Goal: Task Accomplishment & Management: Manage account settings

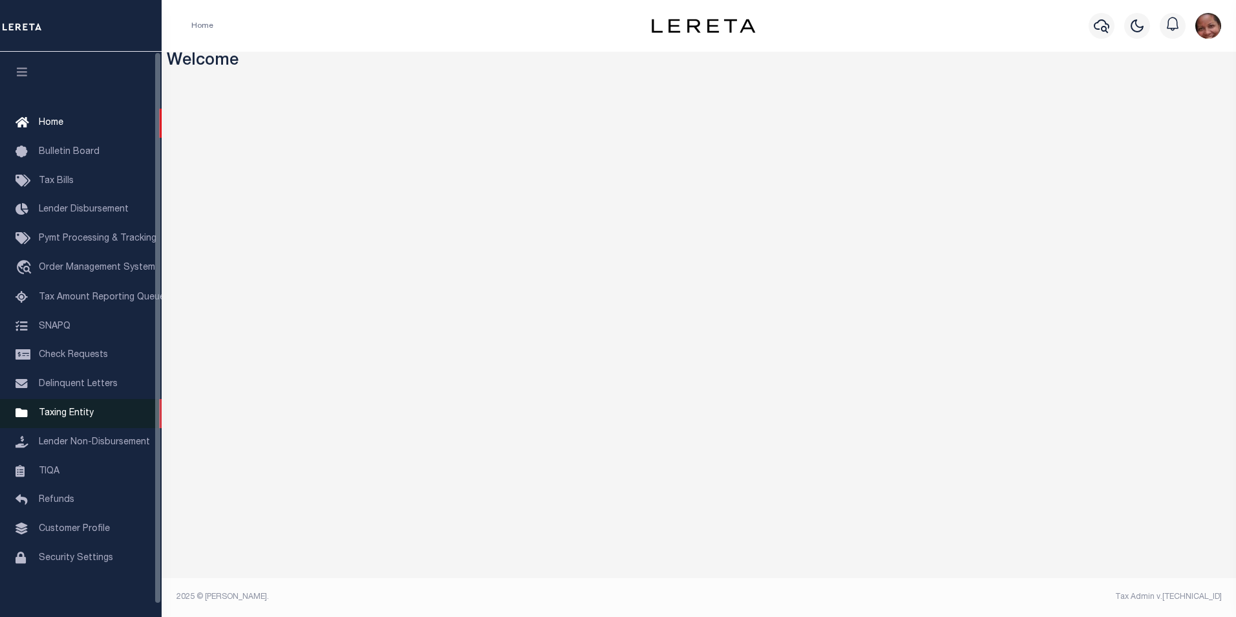
click at [49, 416] on span "Taxing Entity" at bounding box center [66, 412] width 55 height 9
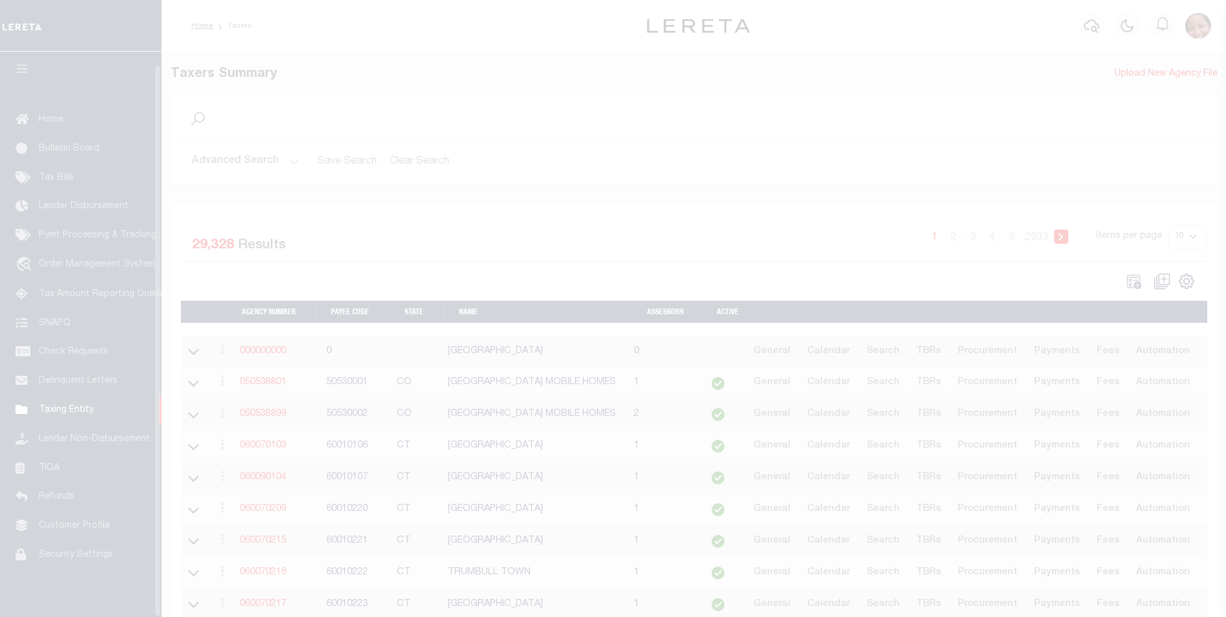
scroll to position [13, 0]
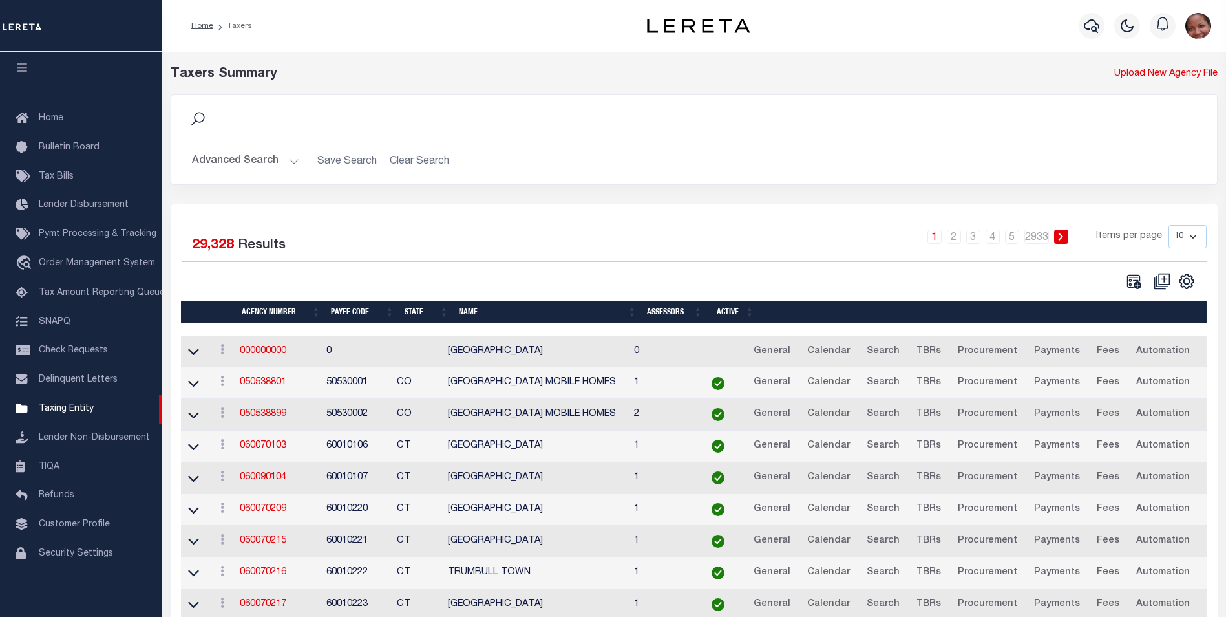
click at [291, 162] on button "Advanced Search" at bounding box center [245, 161] width 107 height 25
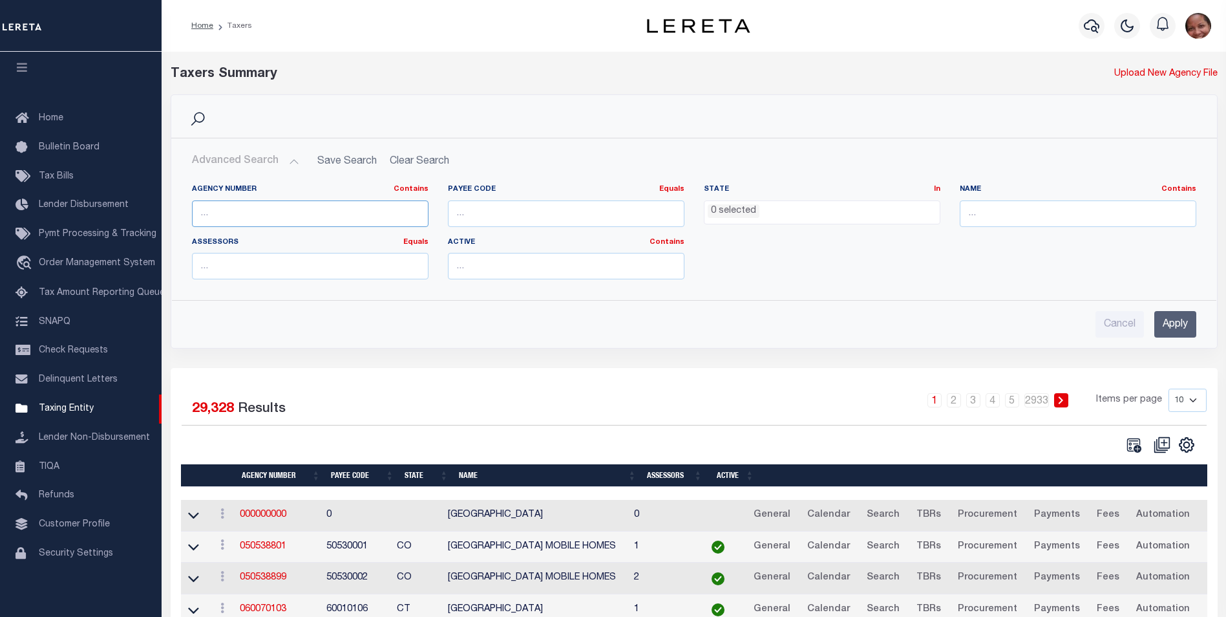
click at [210, 215] on input "text" at bounding box center [310, 213] width 237 height 26
type input "480390261"
click at [1174, 328] on input "Apply" at bounding box center [1175, 324] width 42 height 26
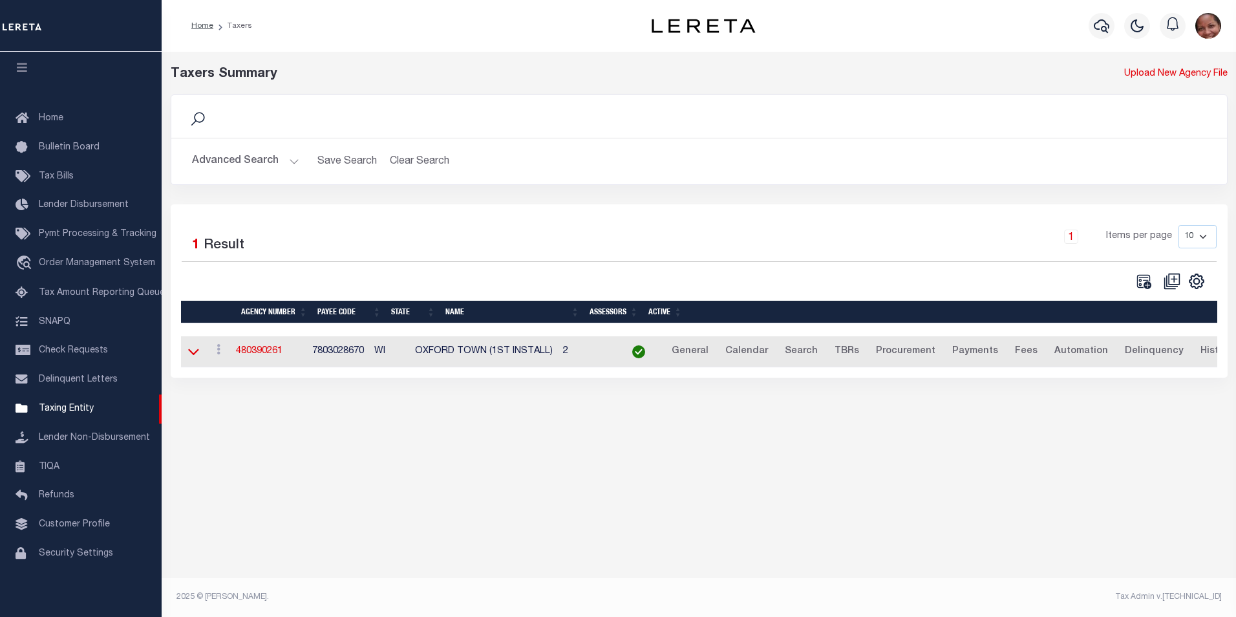
click at [192, 354] on icon at bounding box center [193, 351] width 11 height 14
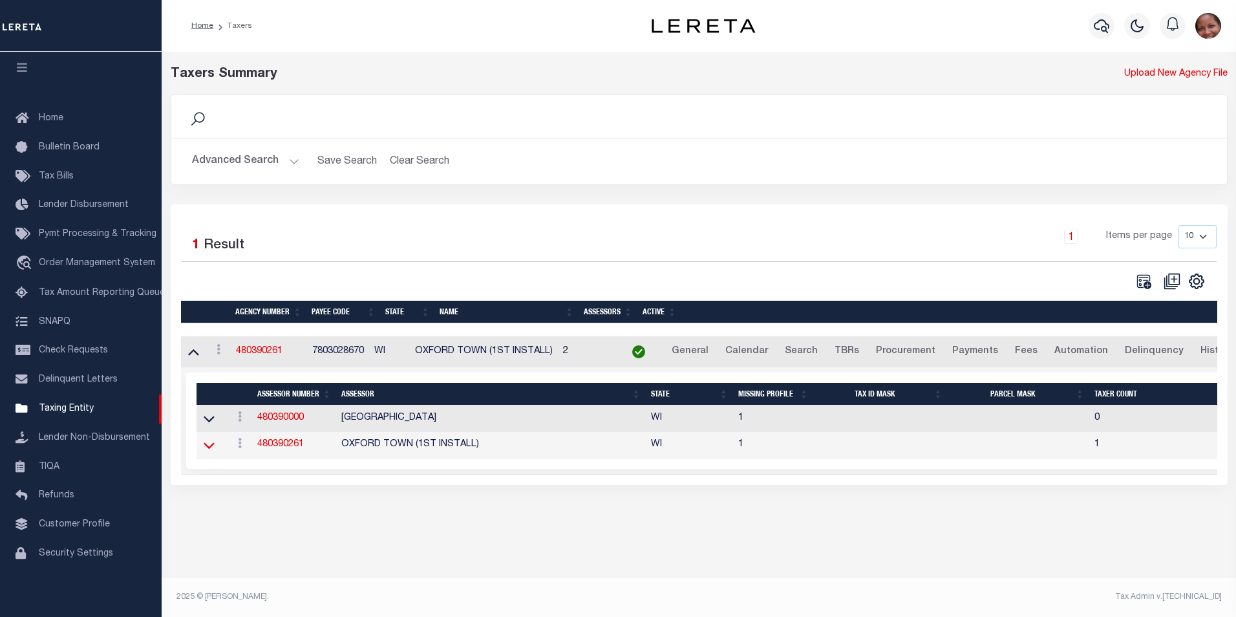
click at [209, 449] on icon at bounding box center [209, 445] width 11 height 14
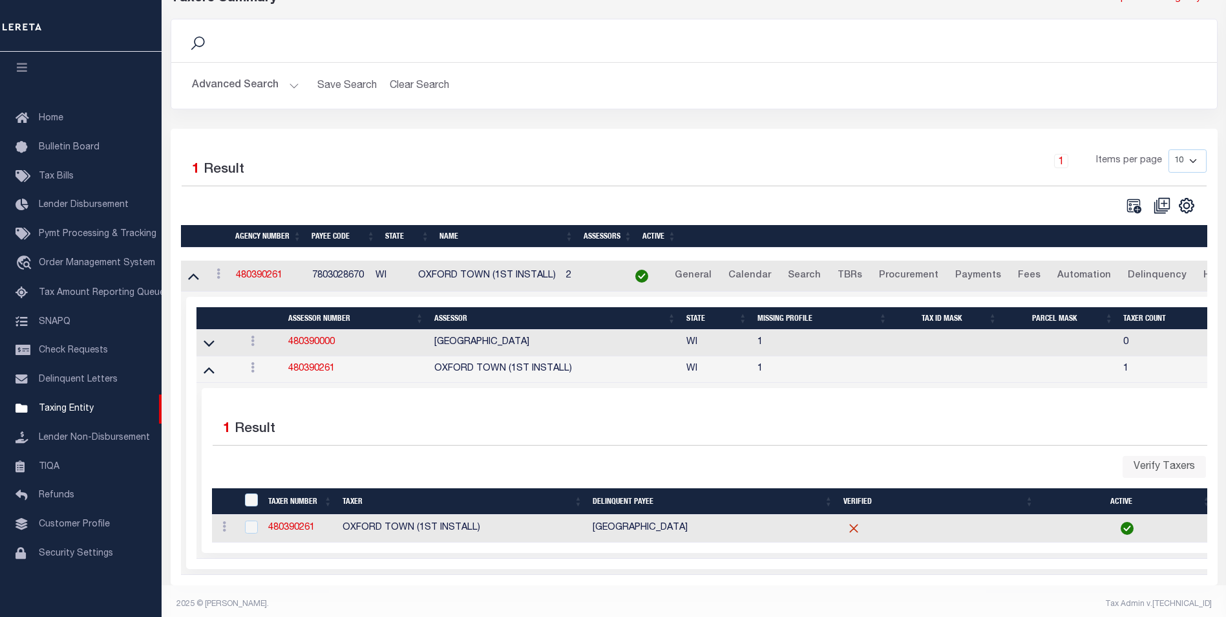
scroll to position [95, 0]
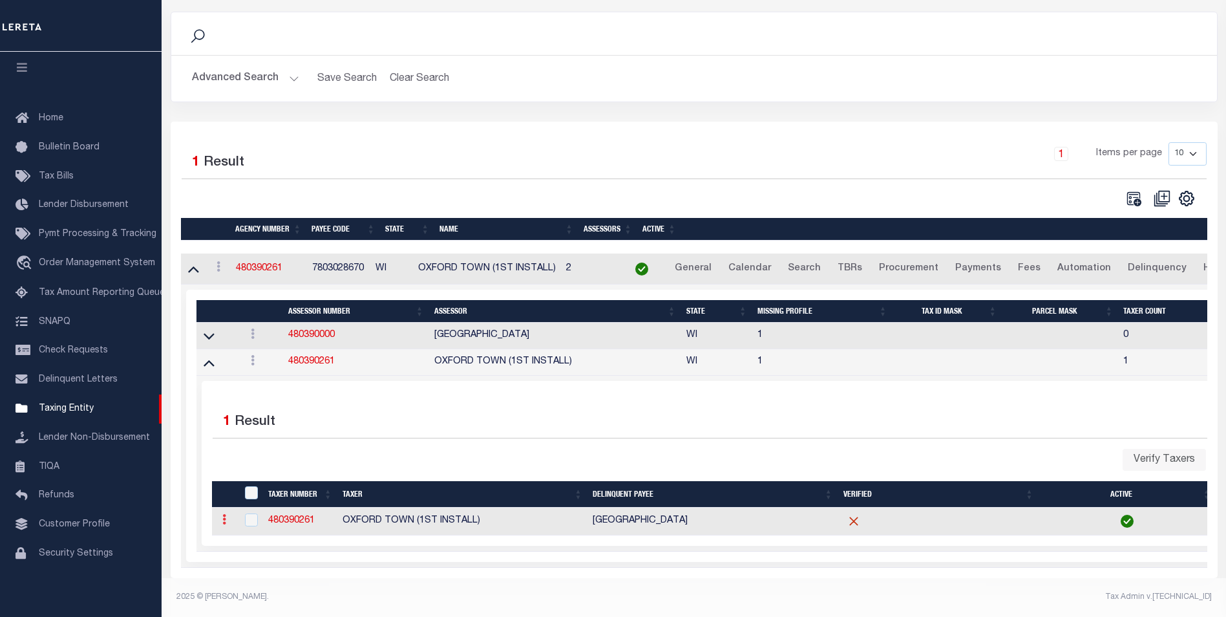
click at [224, 514] on icon at bounding box center [224, 519] width 4 height 10
click at [235, 560] on link "Delete" at bounding box center [247, 561] width 59 height 21
checkbox input "true"
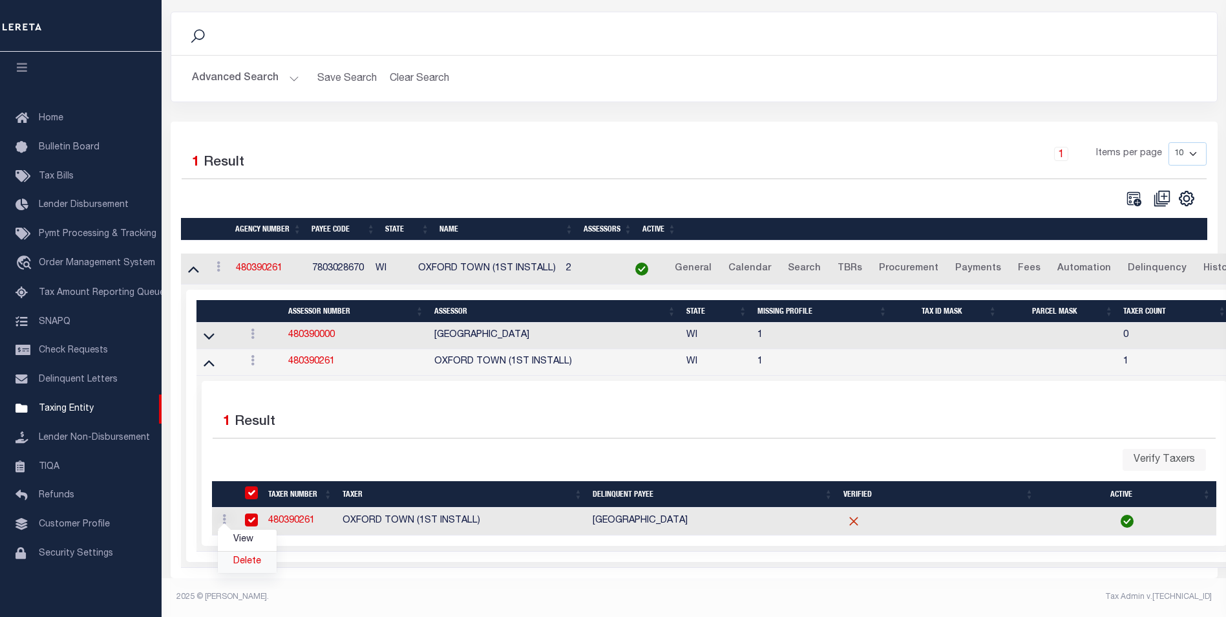
scroll to position [81, 0]
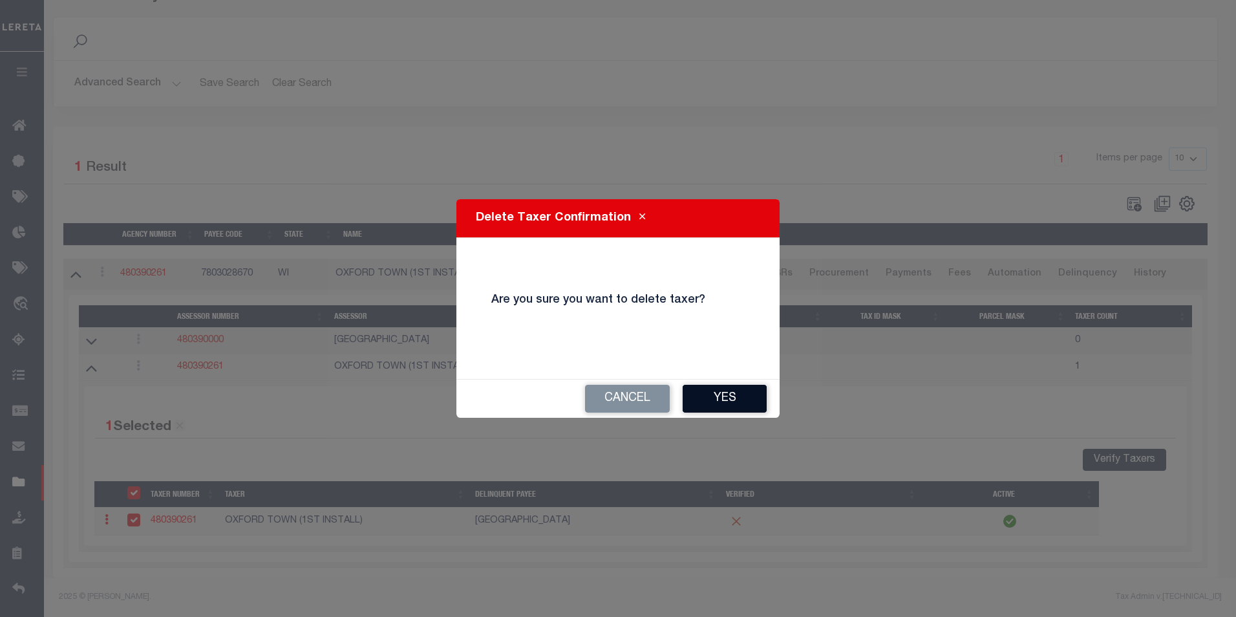
click at [747, 394] on button "Yes" at bounding box center [724, 399] width 84 height 28
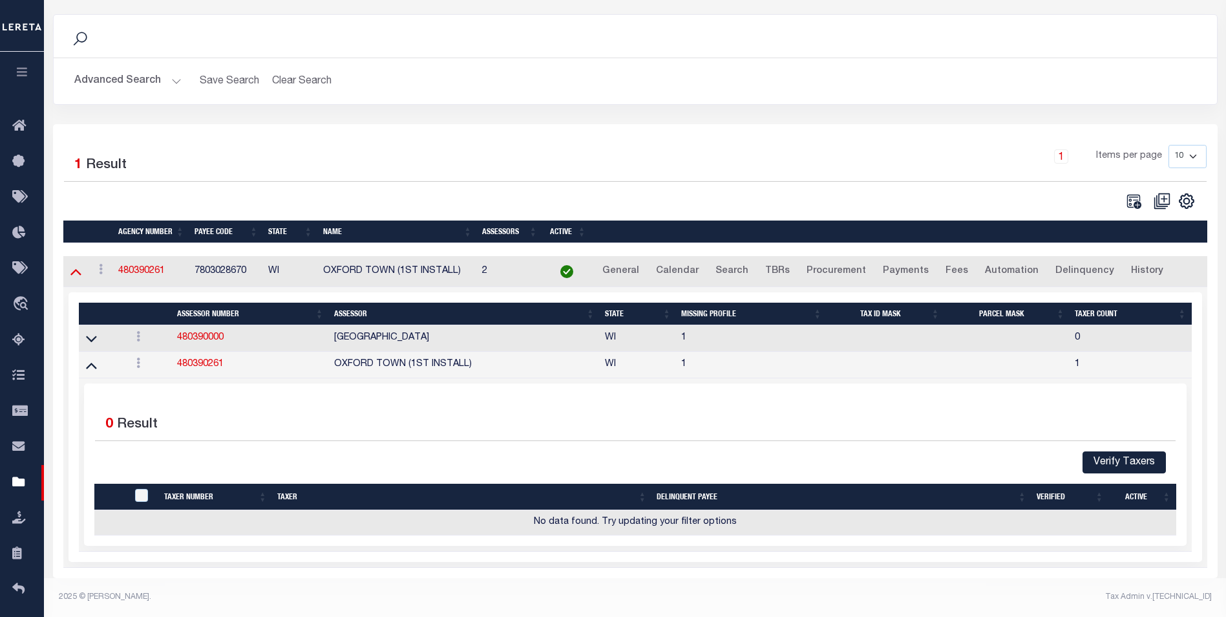
click at [75, 273] on icon at bounding box center [75, 271] width 11 height 14
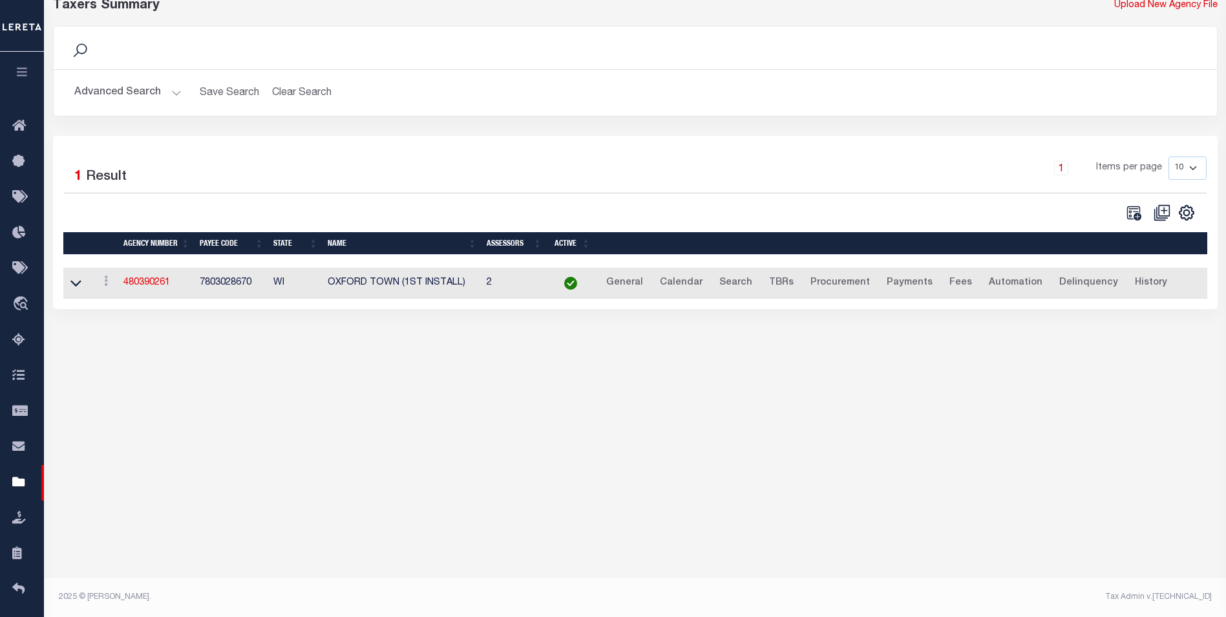
scroll to position [69, 0]
click at [74, 287] on icon at bounding box center [75, 283] width 11 height 6
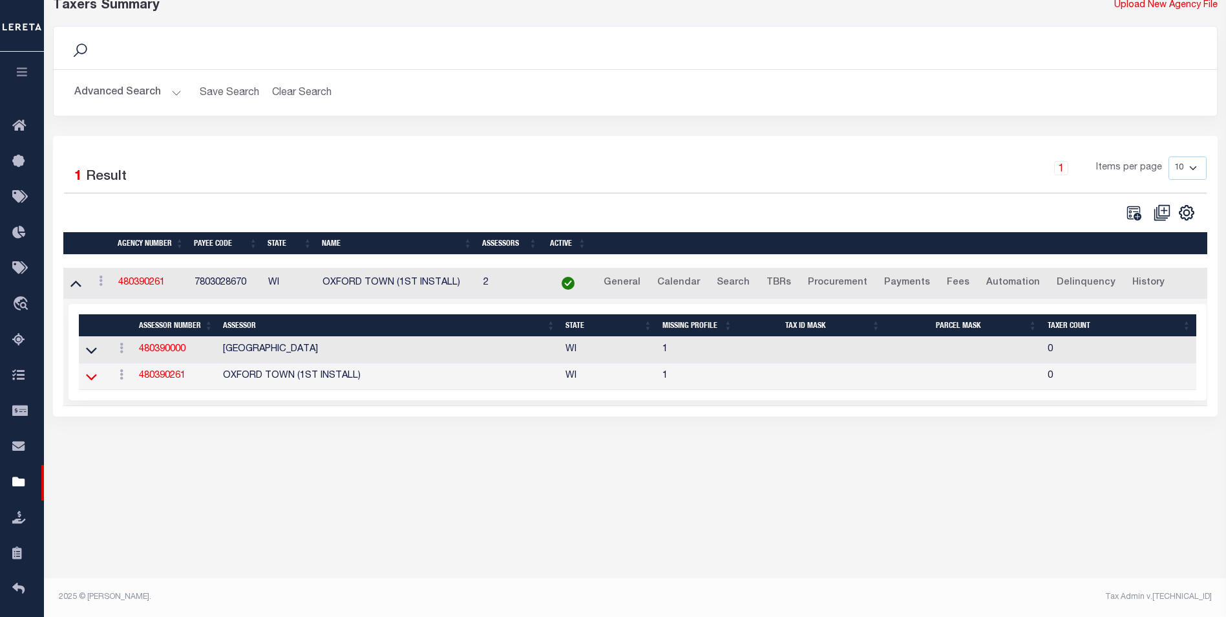
click at [90, 381] on icon at bounding box center [91, 377] width 11 height 6
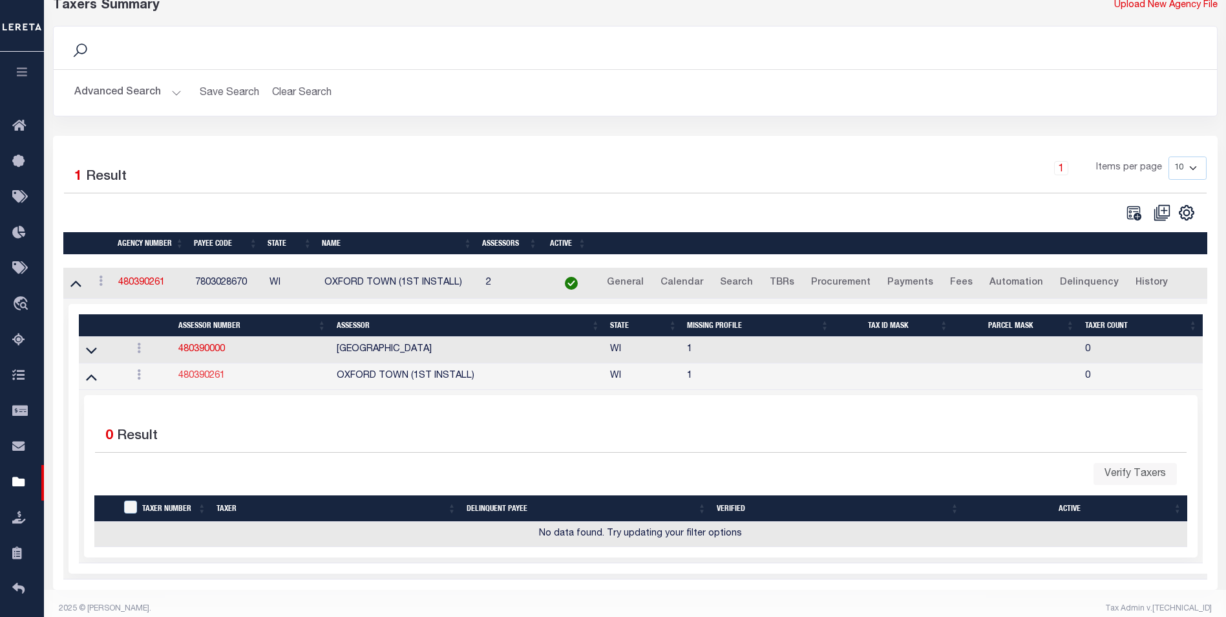
click at [212, 380] on link "480390261" at bounding box center [201, 375] width 47 height 9
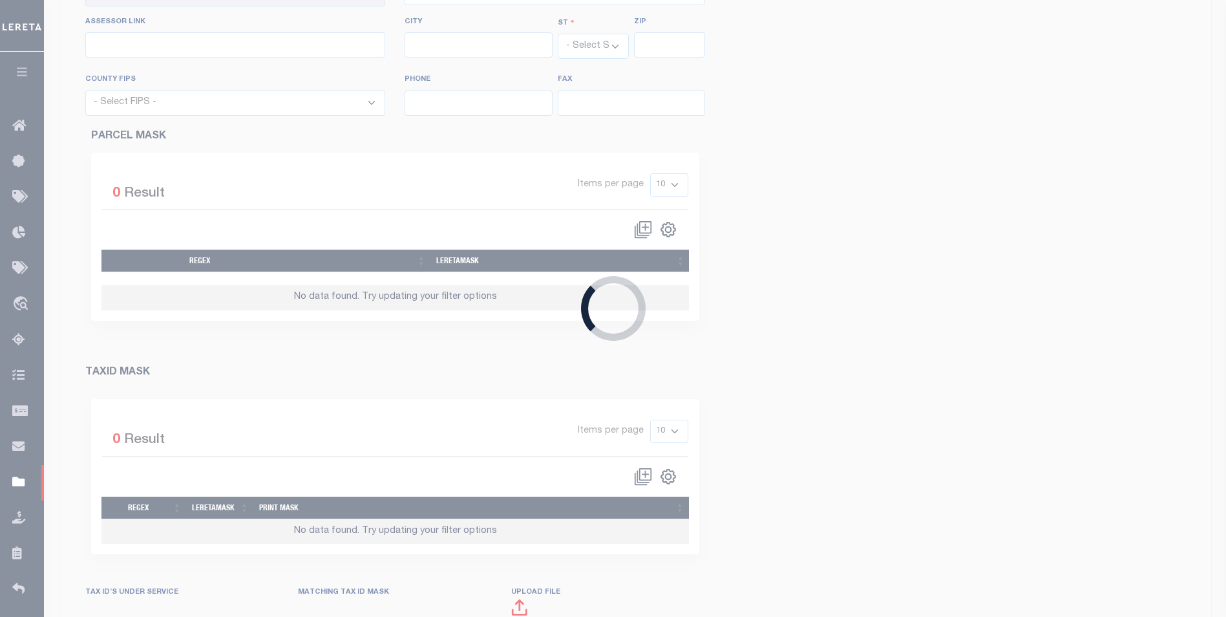
checkbox input "true"
type input "480390261"
type input "OXFORD TOWN (1ST INSTALL)"
type input "02 - Town & Townships"
type input "W7592 Freedom Road"
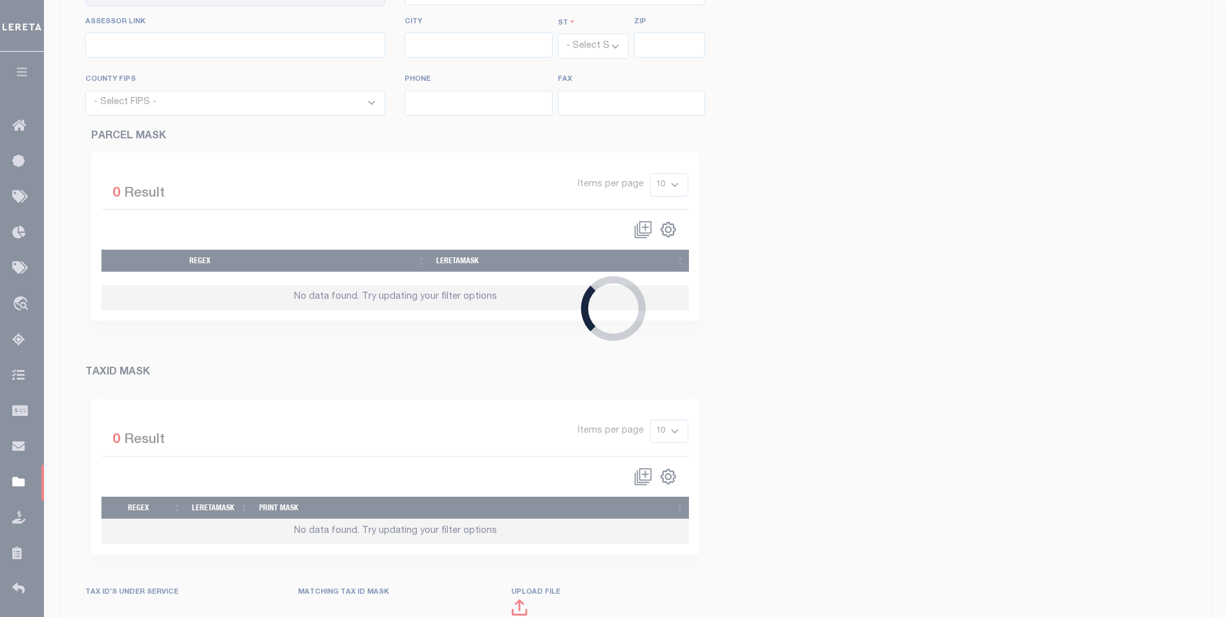
type input "Oxford"
select select "WI"
type input "53952"
select select "55077"
type input "608-586-5482"
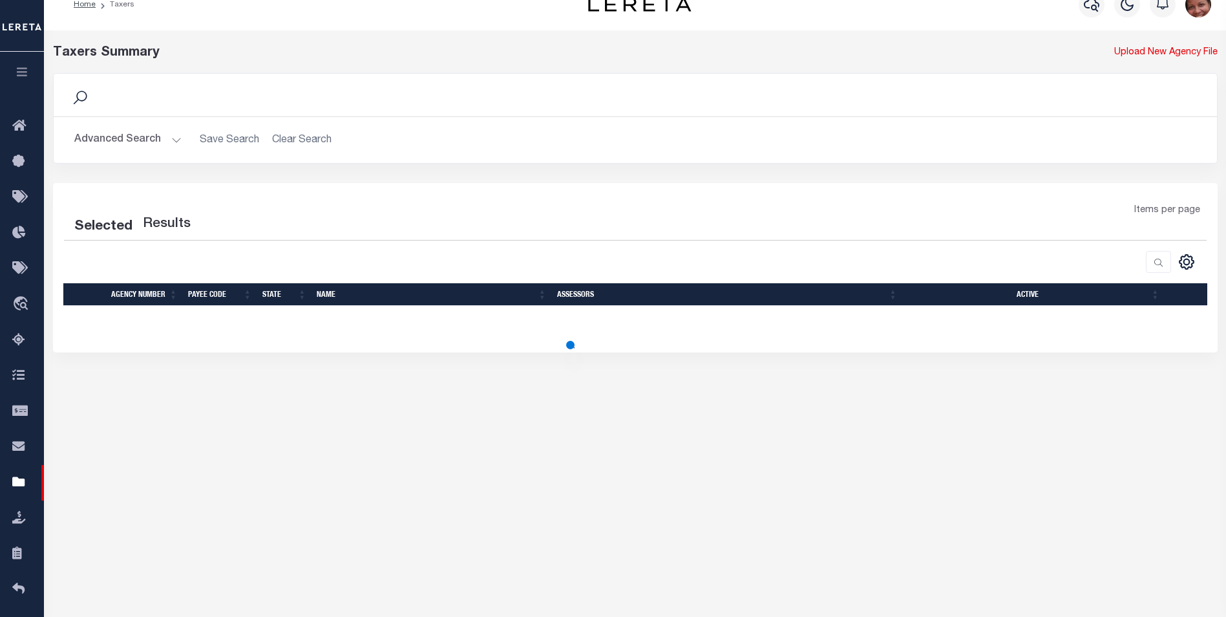
scroll to position [69, 0]
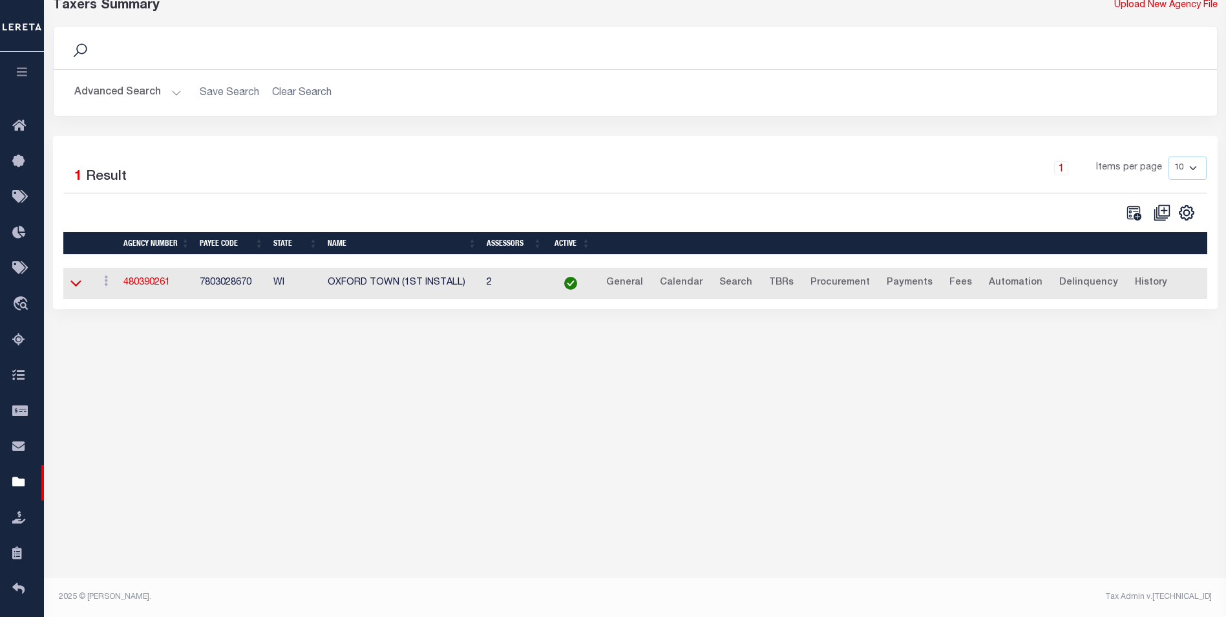
click at [78, 285] on icon at bounding box center [75, 283] width 11 height 14
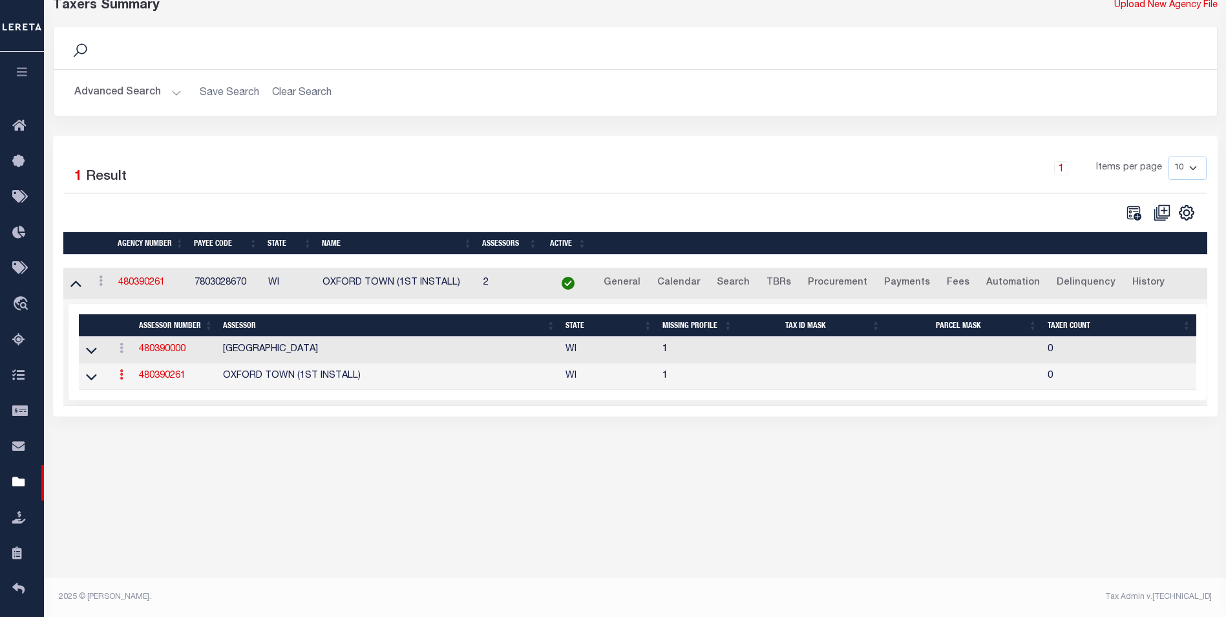
click at [121, 379] on icon at bounding box center [122, 374] width 4 height 10
click at [140, 422] on link "Delete" at bounding box center [144, 417] width 59 height 21
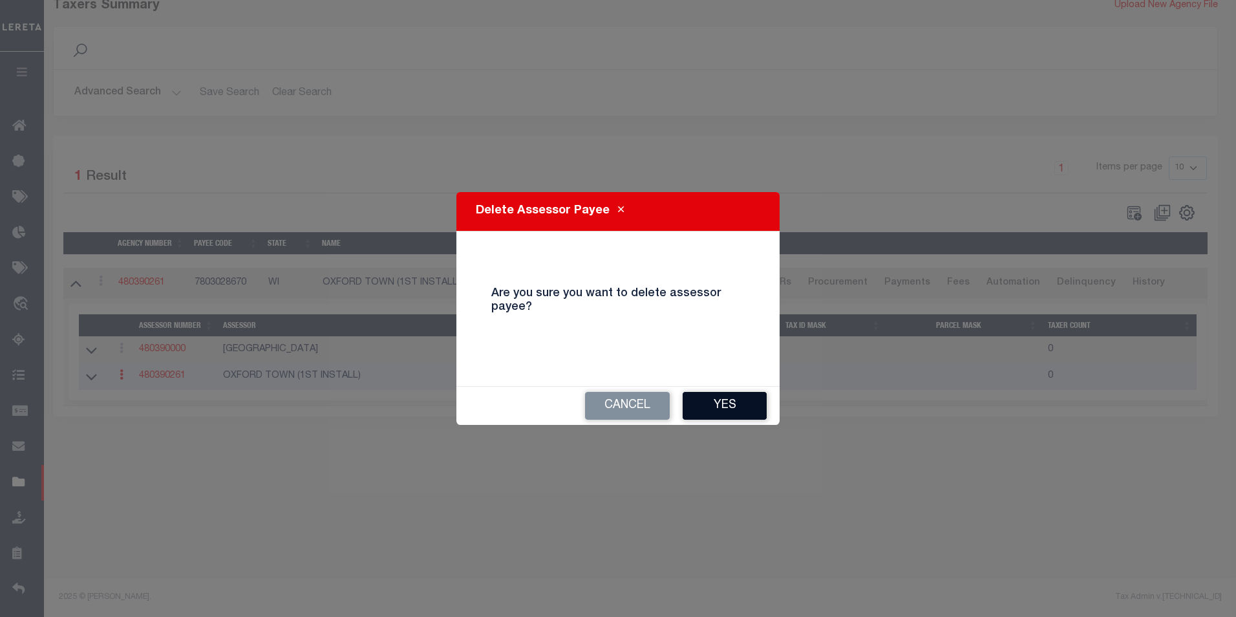
click at [745, 403] on button "Yes" at bounding box center [724, 406] width 84 height 28
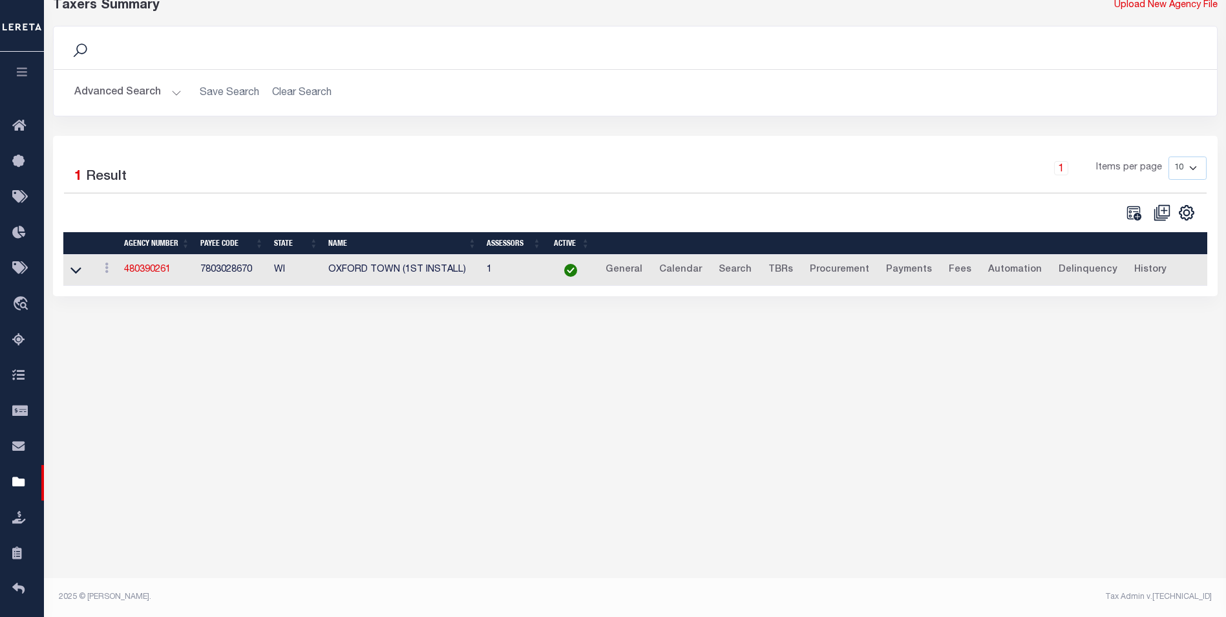
click at [176, 92] on button "Advanced Search" at bounding box center [127, 92] width 107 height 25
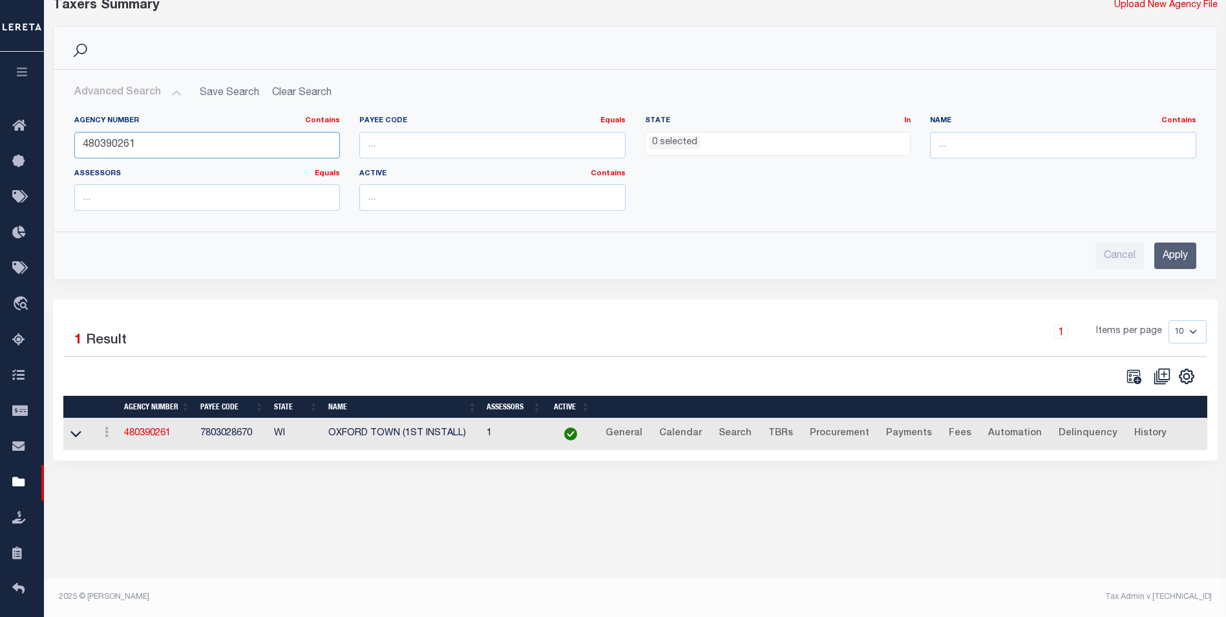
drag, startPoint x: 140, startPoint y: 145, endPoint x: 123, endPoint y: 144, distance: 17.5
click at [123, 144] on input "480390261" at bounding box center [207, 145] width 266 height 26
click at [1177, 257] on input "Apply" at bounding box center [1175, 255] width 42 height 26
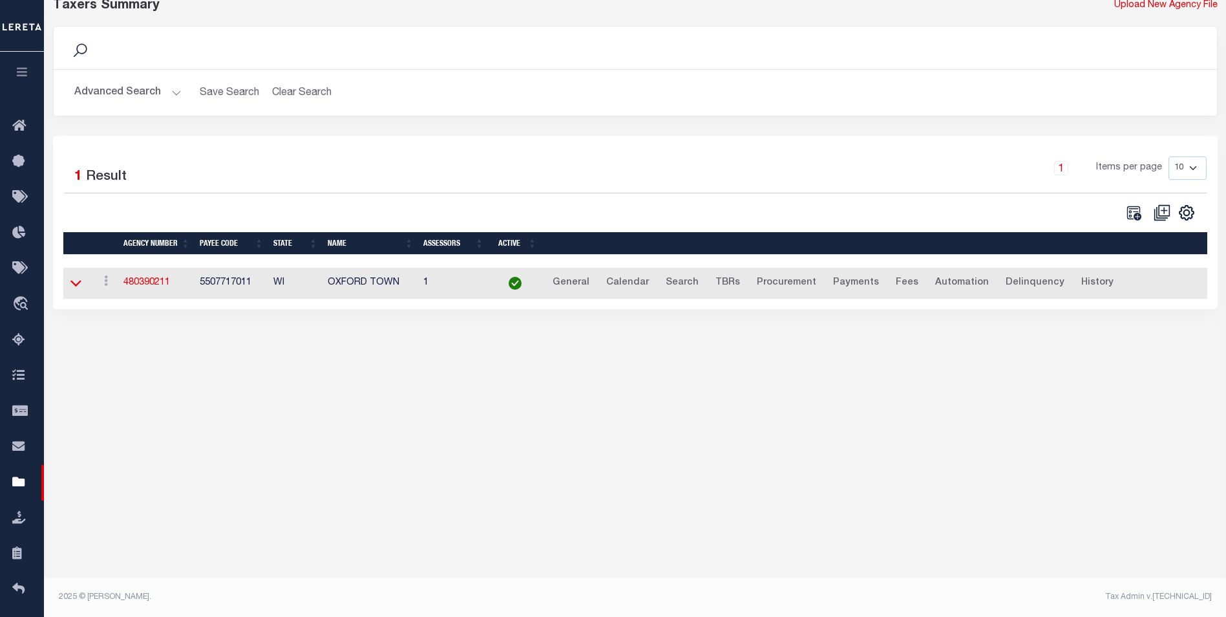
click at [74, 285] on icon at bounding box center [75, 283] width 11 height 14
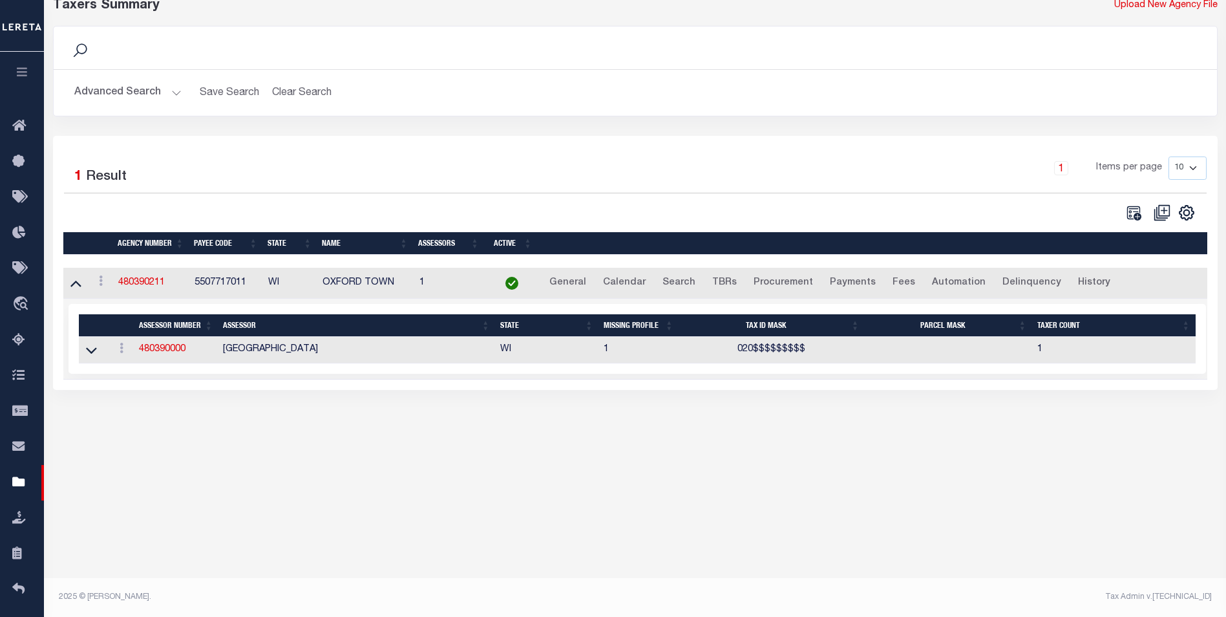
click at [74, 285] on icon at bounding box center [75, 283] width 11 height 14
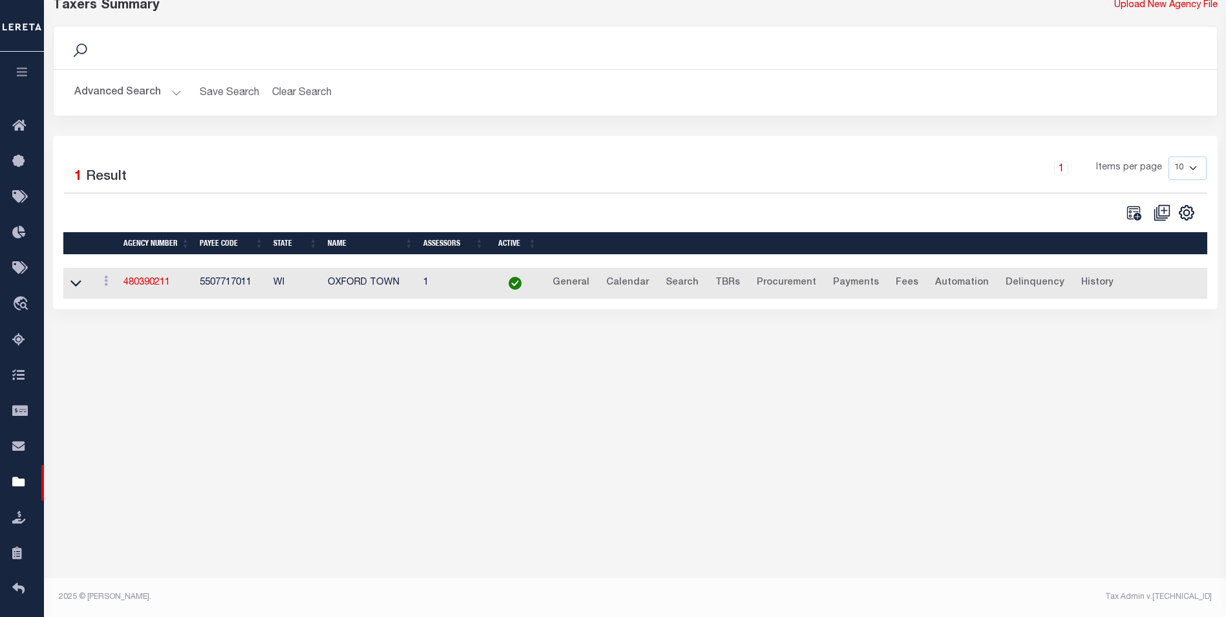
click at [174, 88] on button "Advanced Search" at bounding box center [127, 92] width 107 height 25
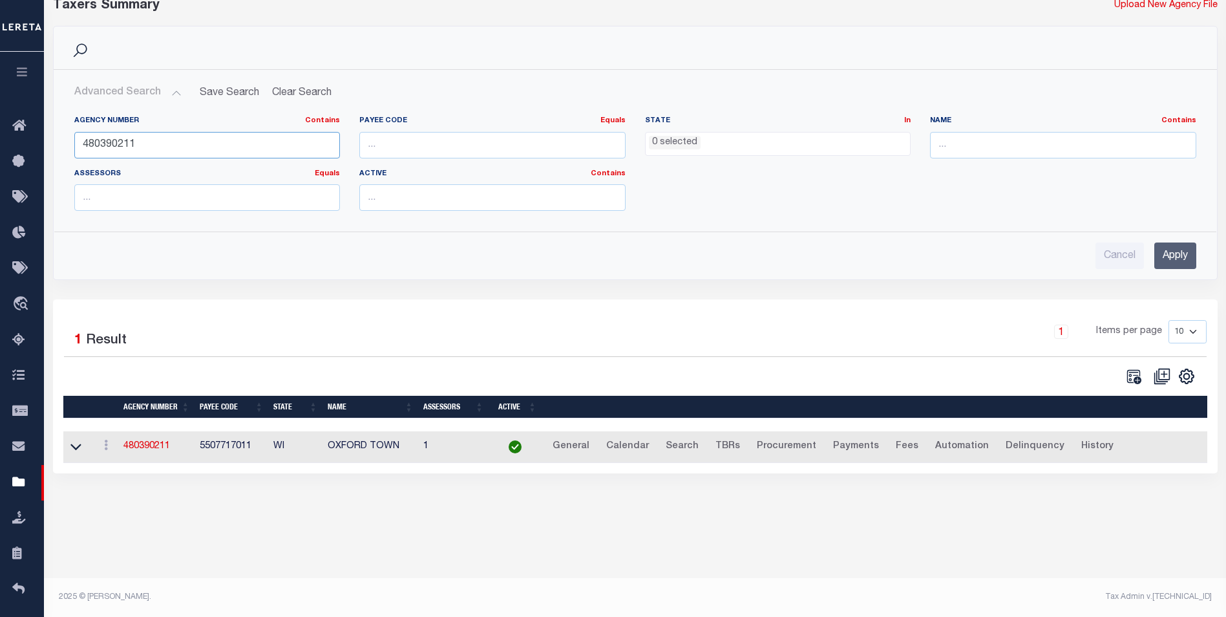
drag, startPoint x: 123, startPoint y: 146, endPoint x: 136, endPoint y: 145, distance: 13.6
click at [136, 145] on input "480390211" at bounding box center [207, 145] width 266 height 26
click at [1185, 255] on input "Apply" at bounding box center [1175, 255] width 42 height 26
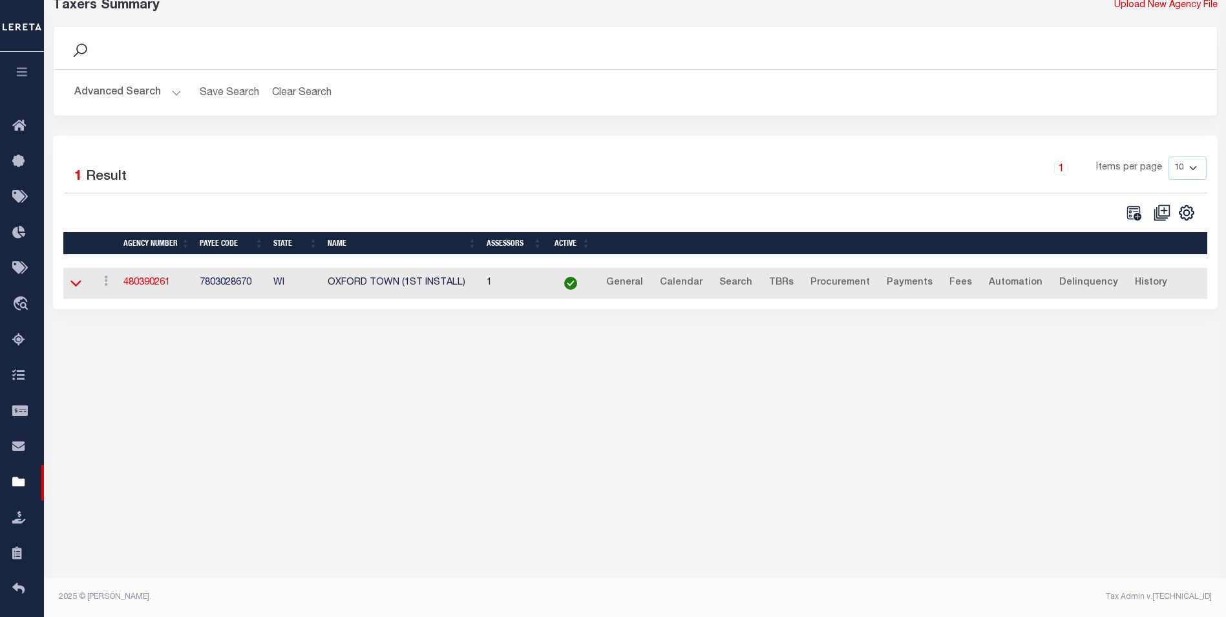
click at [75, 286] on icon at bounding box center [75, 283] width 11 height 14
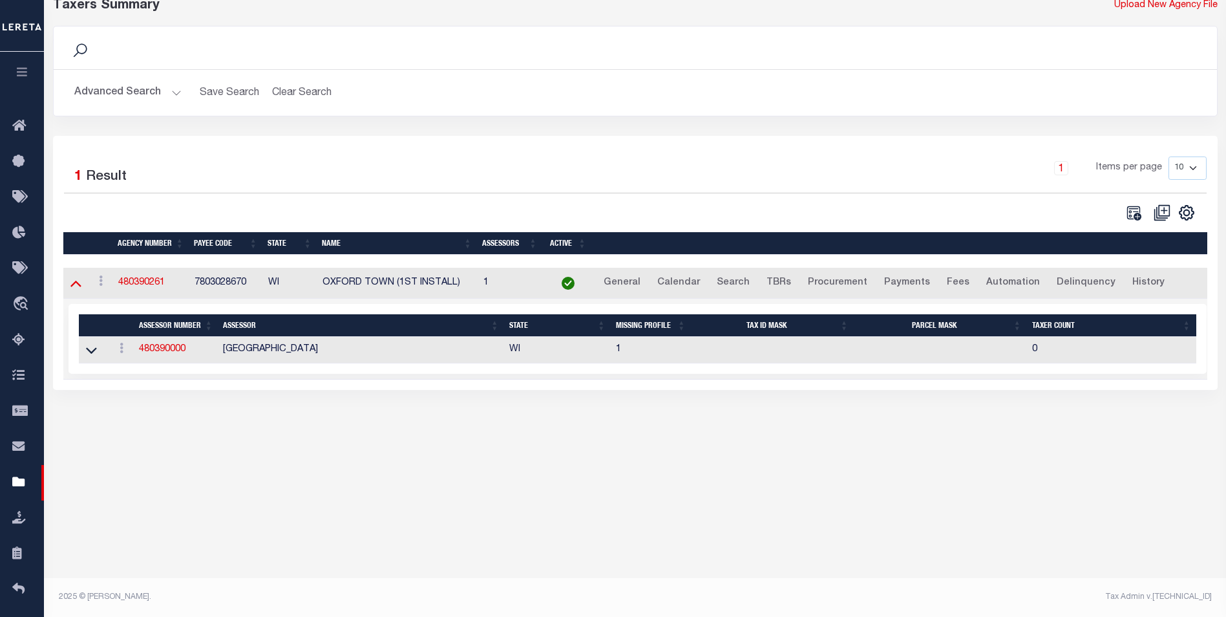
click at [76, 288] on icon at bounding box center [75, 283] width 11 height 14
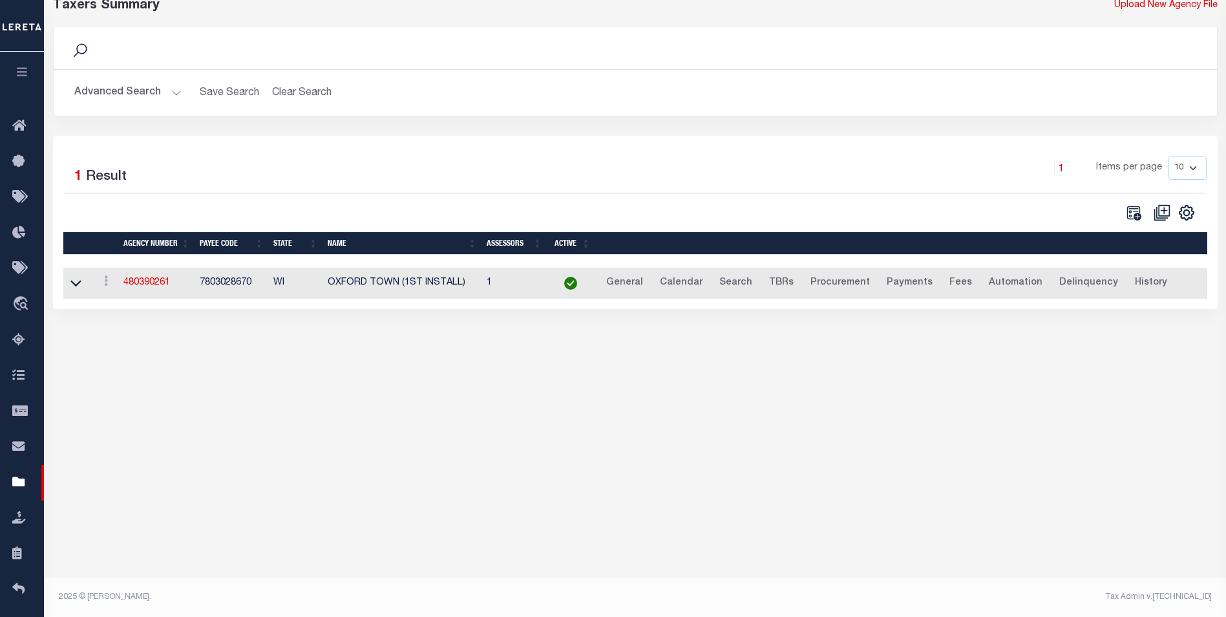
click at [174, 94] on button "Advanced Search" at bounding box center [127, 92] width 107 height 25
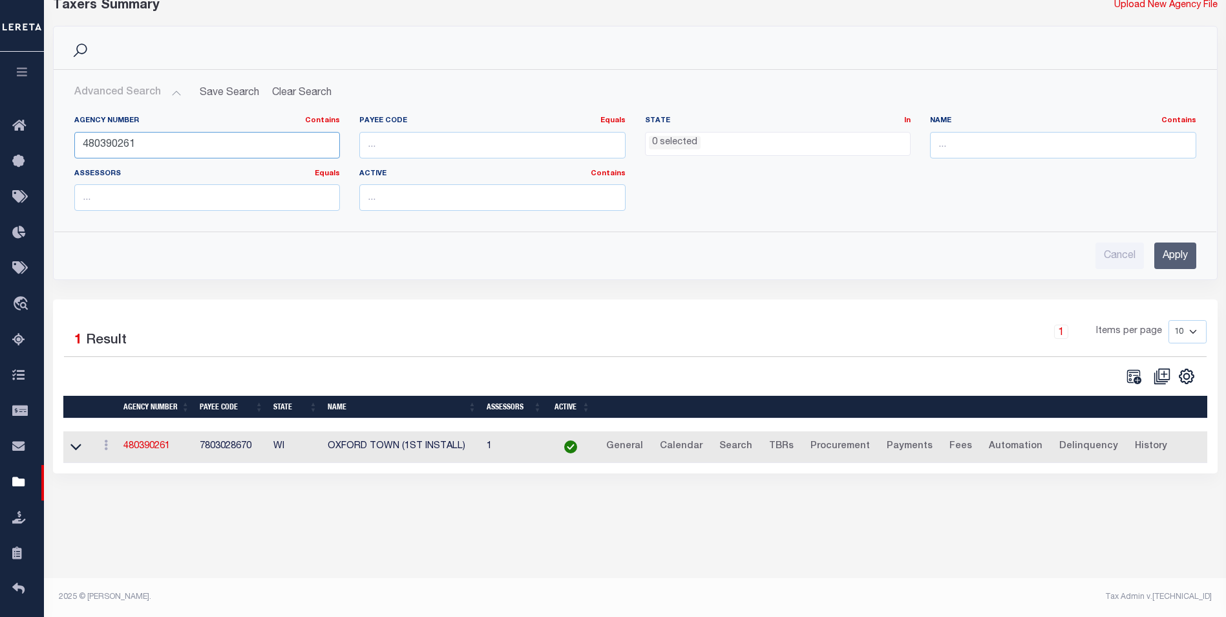
drag, startPoint x: 143, startPoint y: 149, endPoint x: 70, endPoint y: 147, distance: 73.1
click at [70, 147] on div "Agency Number Contains Contains Is 480390261" at bounding box center [208, 142] width 286 height 53
click at [1183, 261] on input "Apply" at bounding box center [1175, 255] width 42 height 26
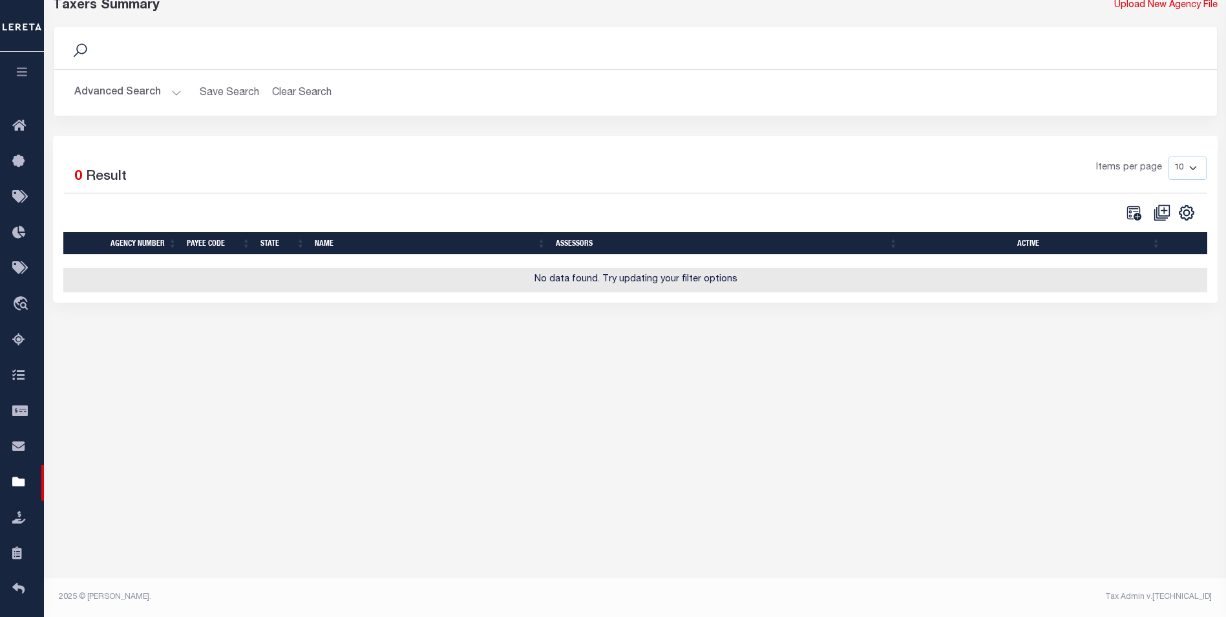
click at [173, 94] on button "Advanced Search" at bounding box center [127, 92] width 107 height 25
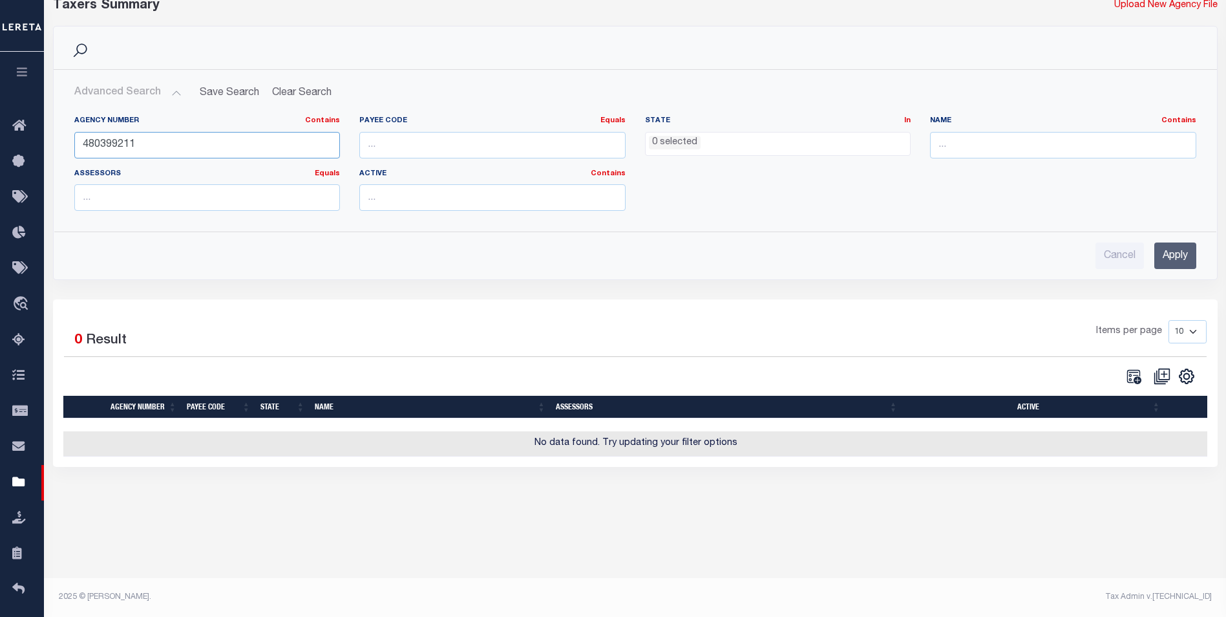
drag, startPoint x: 136, startPoint y: 144, endPoint x: 114, endPoint y: 145, distance: 22.0
click at [114, 145] on input "480399211" at bounding box center [207, 145] width 266 height 26
type input "480390211"
click at [1169, 253] on input "Apply" at bounding box center [1175, 255] width 42 height 26
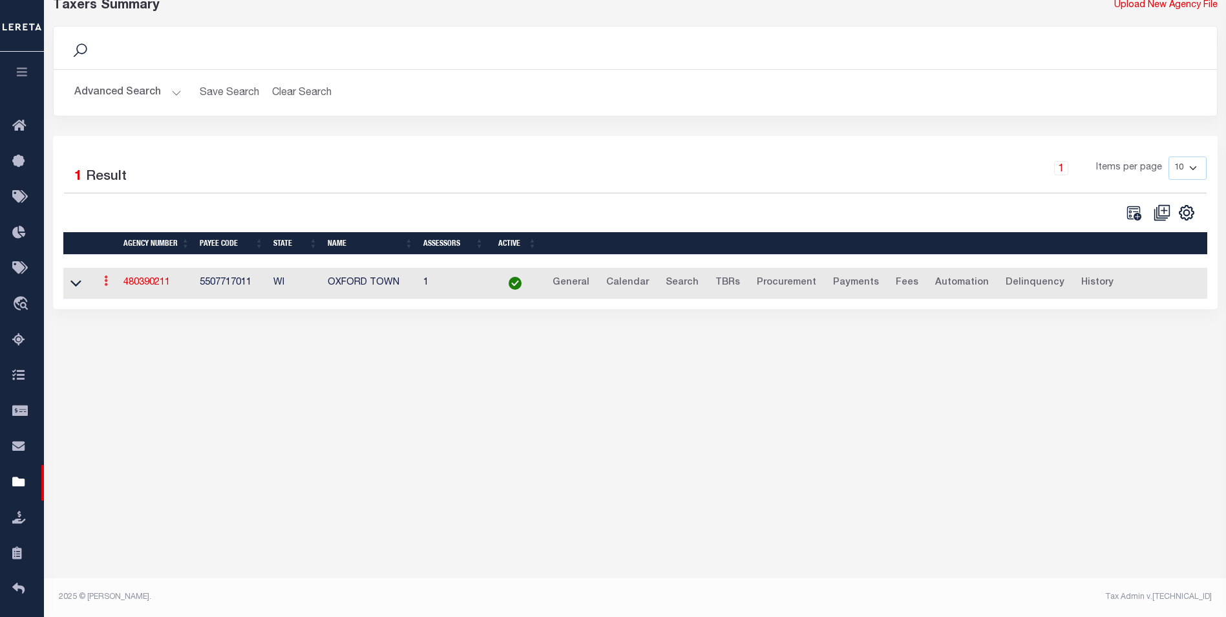
click at [105, 286] on icon at bounding box center [106, 280] width 4 height 10
click at [119, 326] on link "Clone agency" at bounding box center [145, 323] width 90 height 21
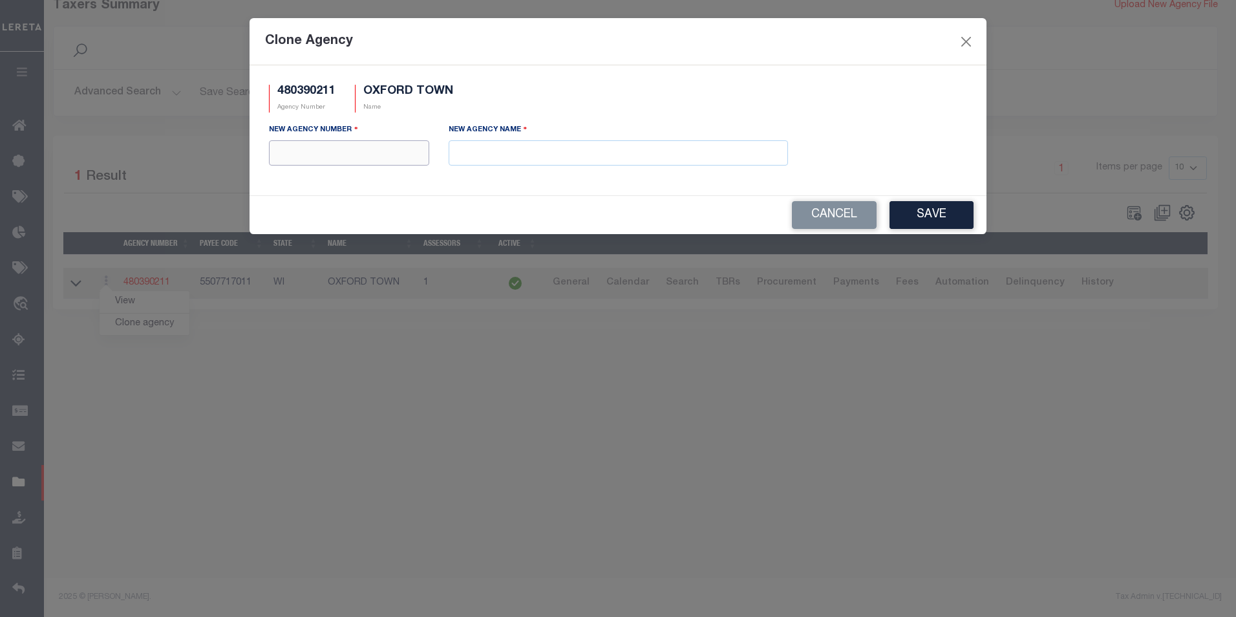
click at [383, 156] on input "text" at bounding box center [349, 152] width 160 height 25
paste input "480399211"
type input "480399211"
click at [487, 152] on input "text" at bounding box center [618, 152] width 339 height 25
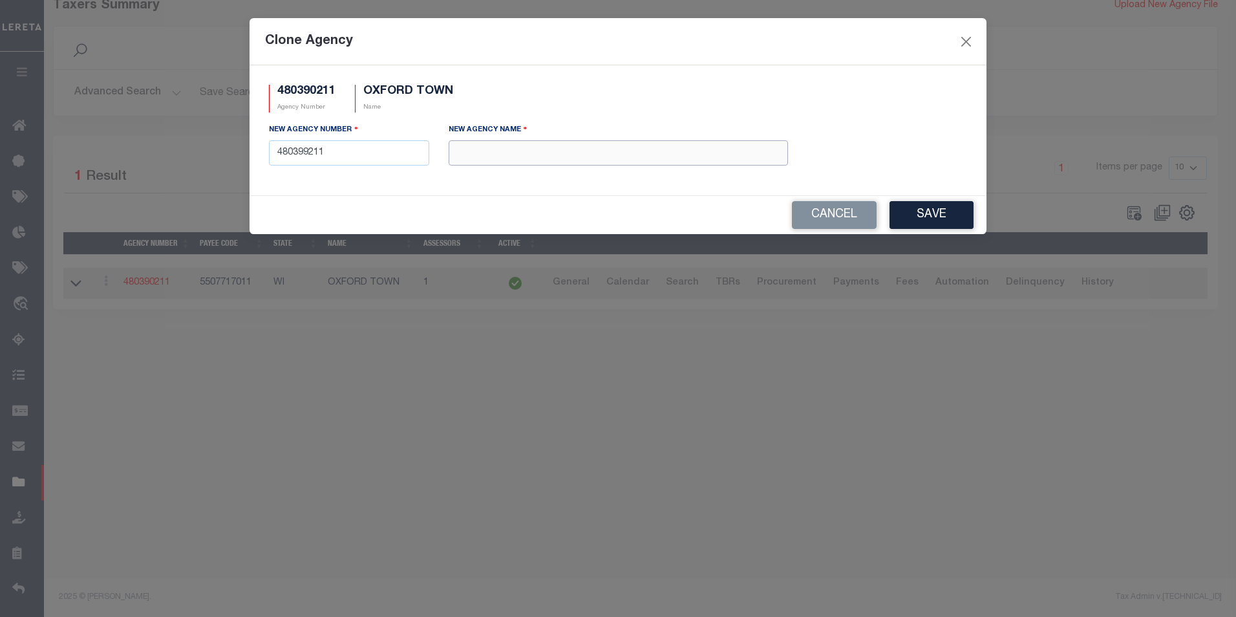
paste input "OXFORD TOWN CO-PAY"
type input "OXFORD TOWN CO-PAY"
click at [946, 218] on button "Save" at bounding box center [931, 215] width 84 height 28
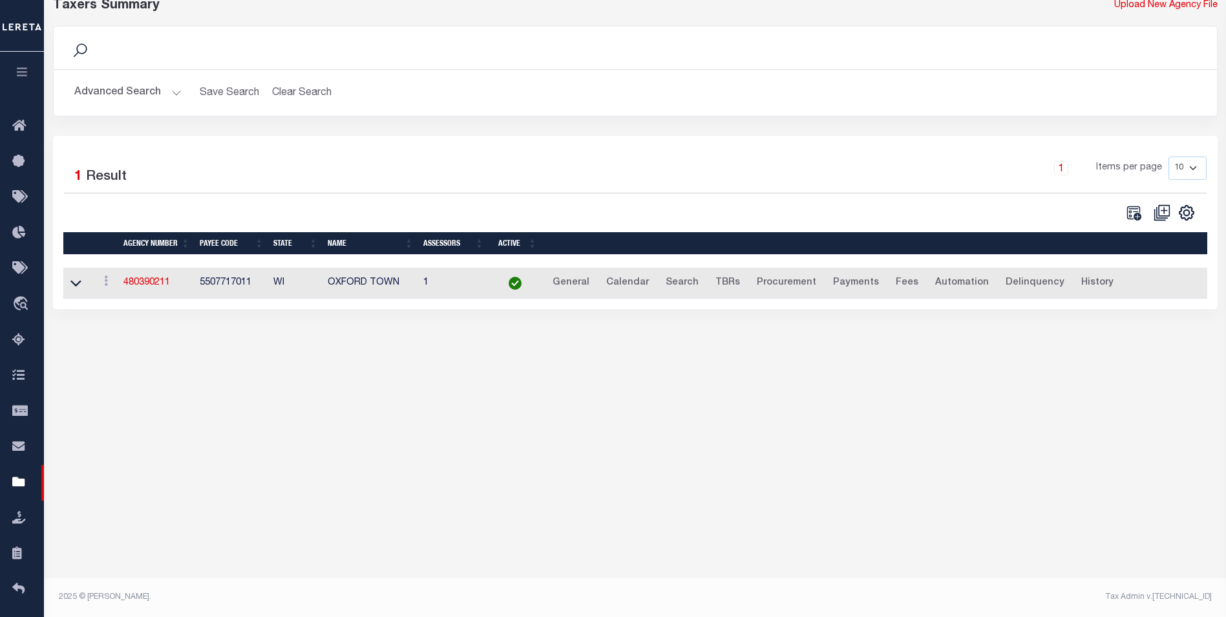
click at [176, 96] on button "Advanced Search" at bounding box center [127, 92] width 107 height 25
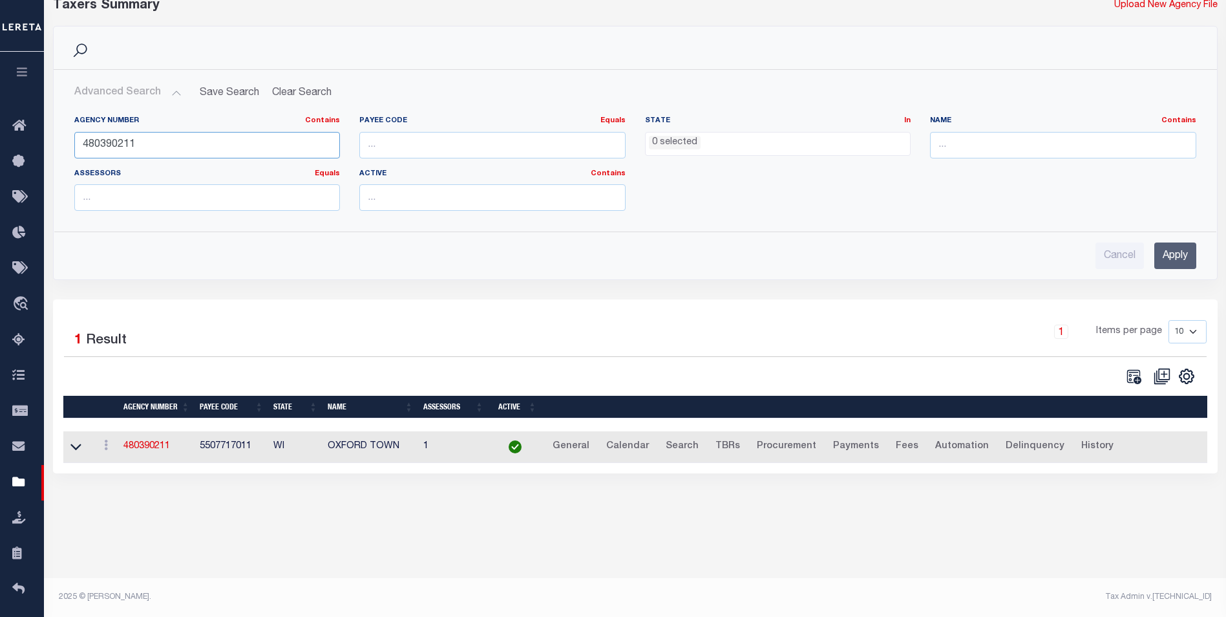
drag, startPoint x: 146, startPoint y: 145, endPoint x: 114, endPoint y: 145, distance: 32.3
click at [114, 145] on input "480390211" at bounding box center [207, 145] width 266 height 26
type input "480399211"
click at [1185, 253] on input "Apply" at bounding box center [1175, 255] width 42 height 26
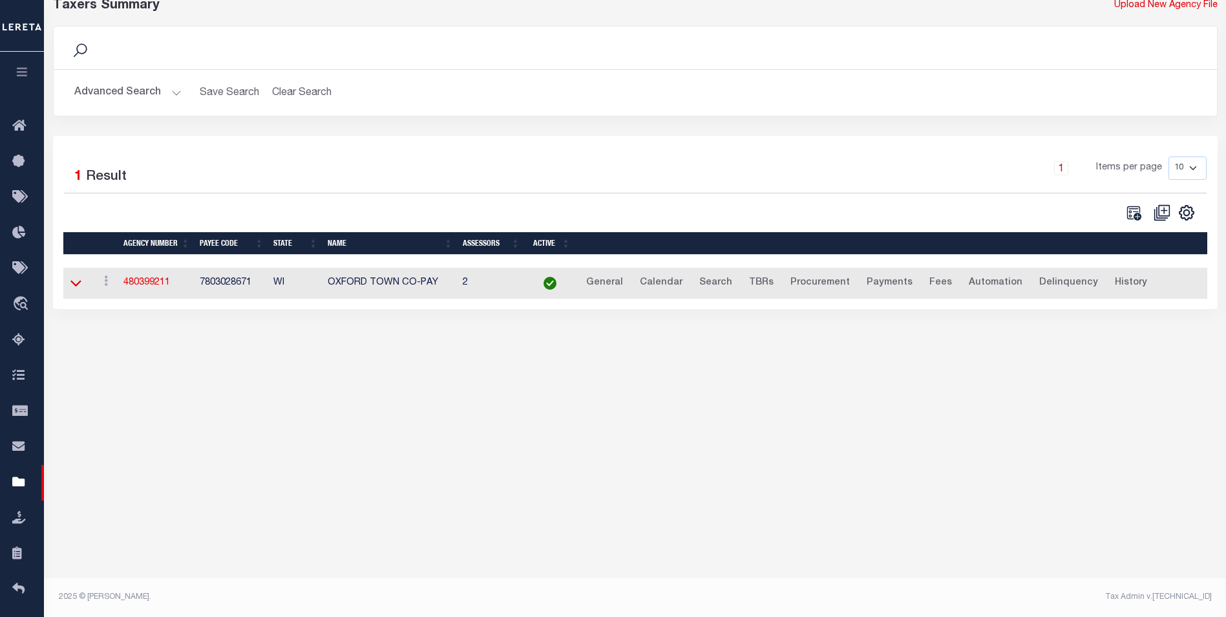
click at [80, 287] on icon at bounding box center [75, 283] width 11 height 14
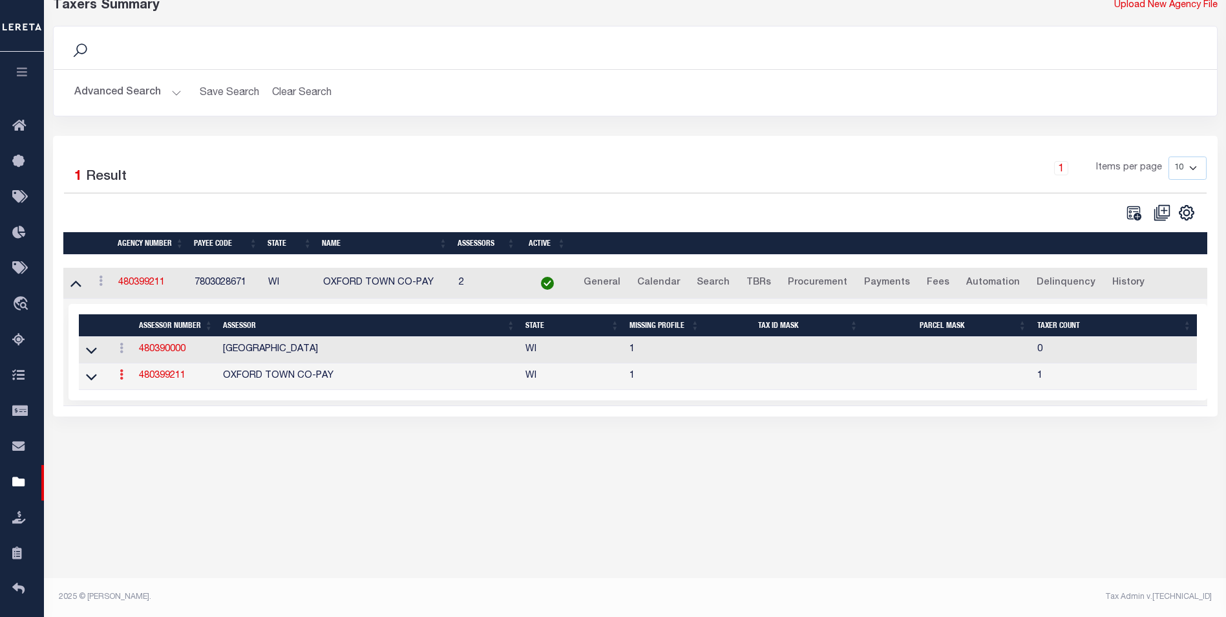
click at [120, 379] on icon at bounding box center [122, 374] width 4 height 10
click at [136, 421] on link "Delete" at bounding box center [144, 417] width 59 height 21
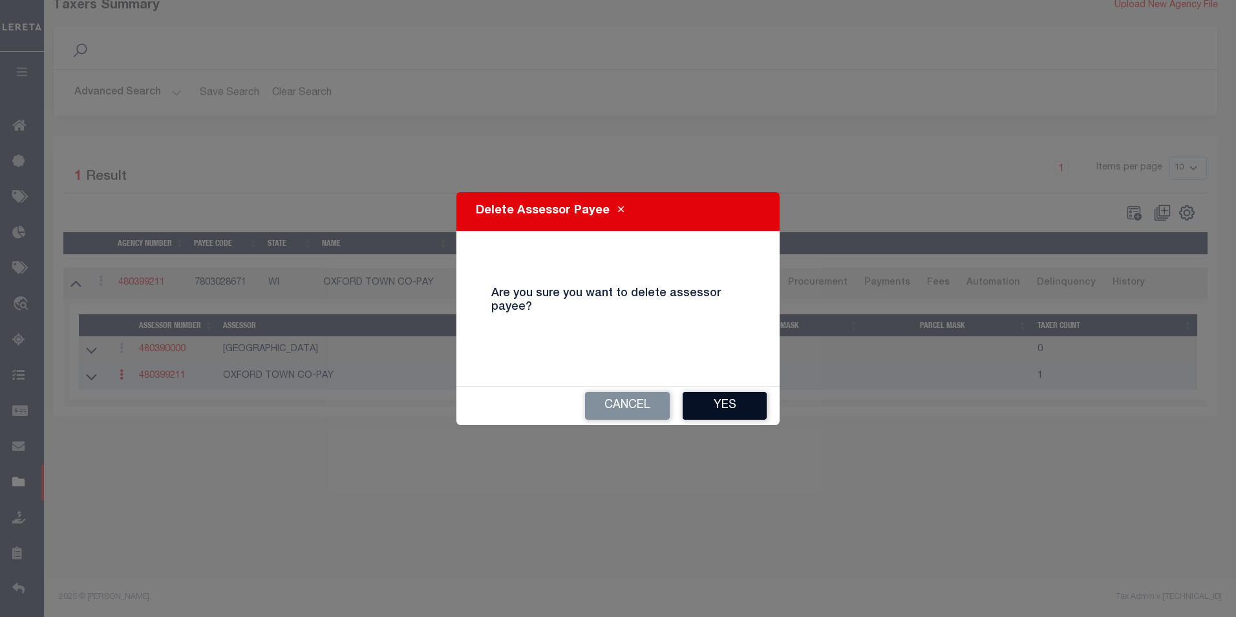
click at [708, 407] on button "Yes" at bounding box center [724, 406] width 84 height 28
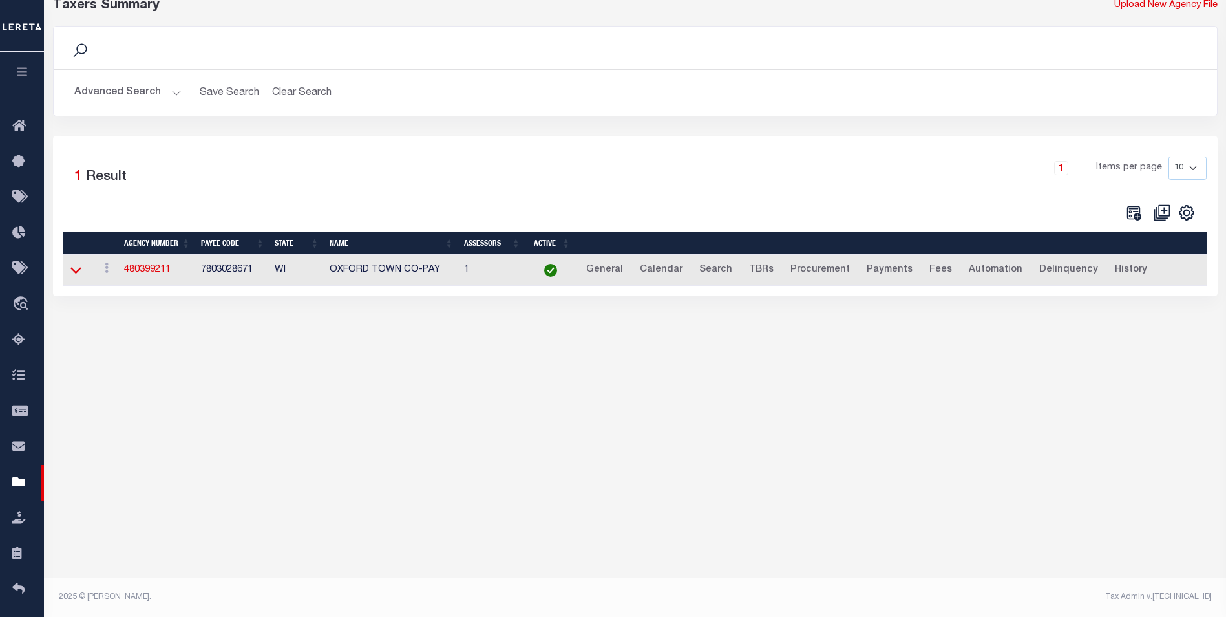
click at [76, 271] on icon at bounding box center [75, 270] width 11 height 14
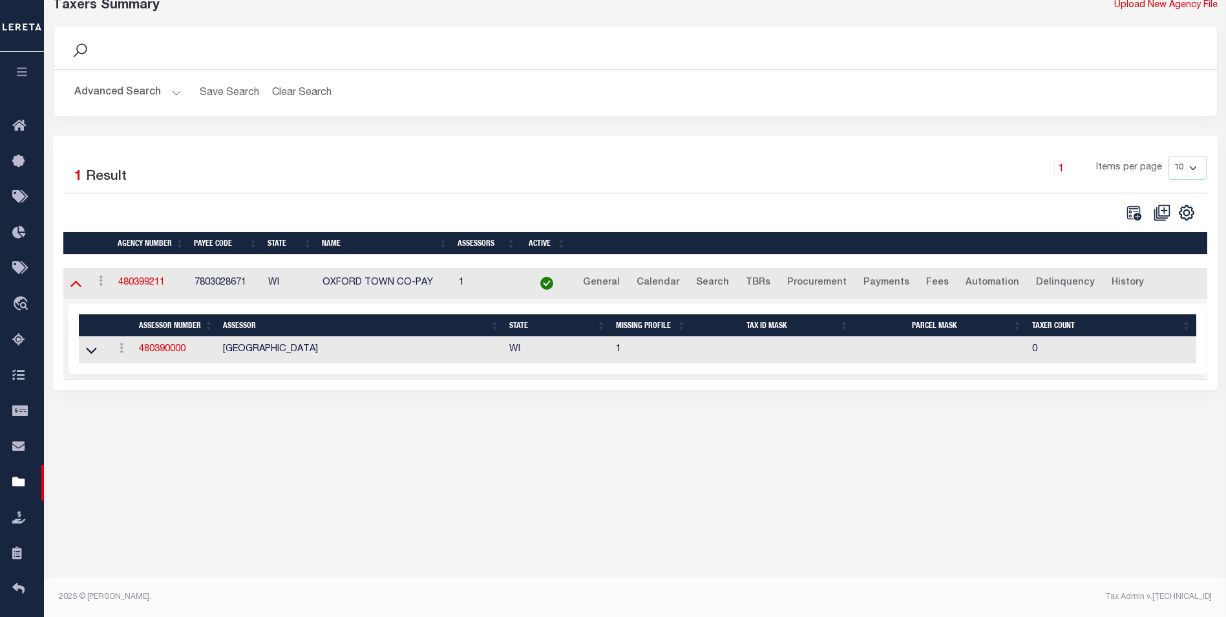
click at [76, 287] on icon at bounding box center [75, 283] width 11 height 14
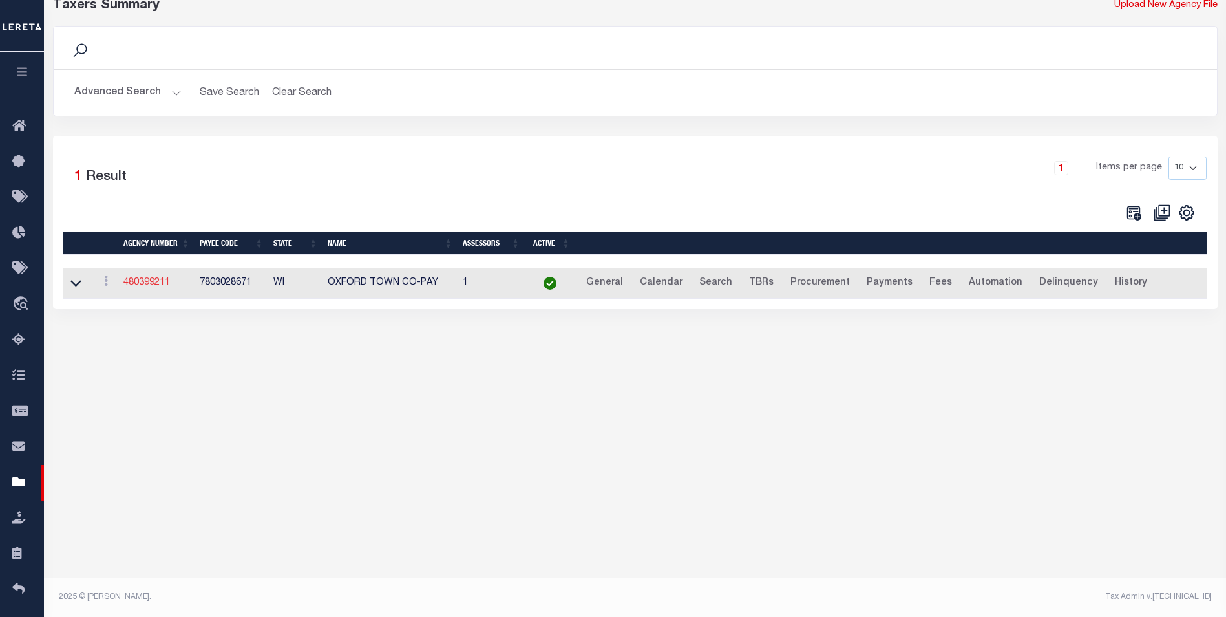
click at [158, 283] on link "480399211" at bounding box center [146, 282] width 47 height 9
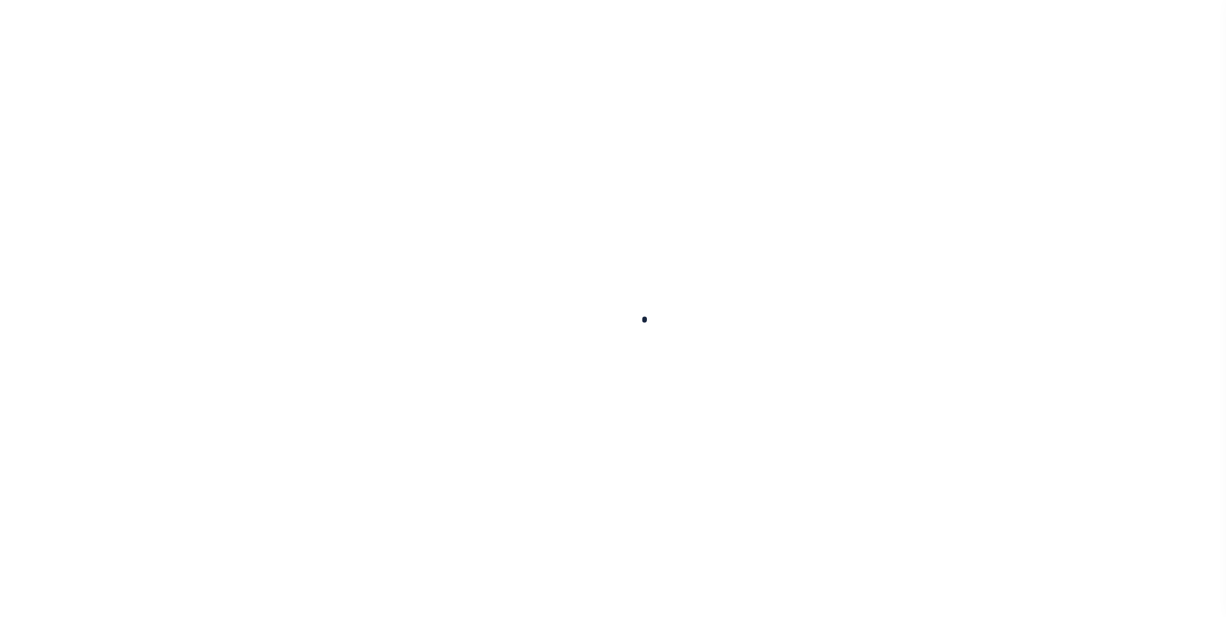
select select
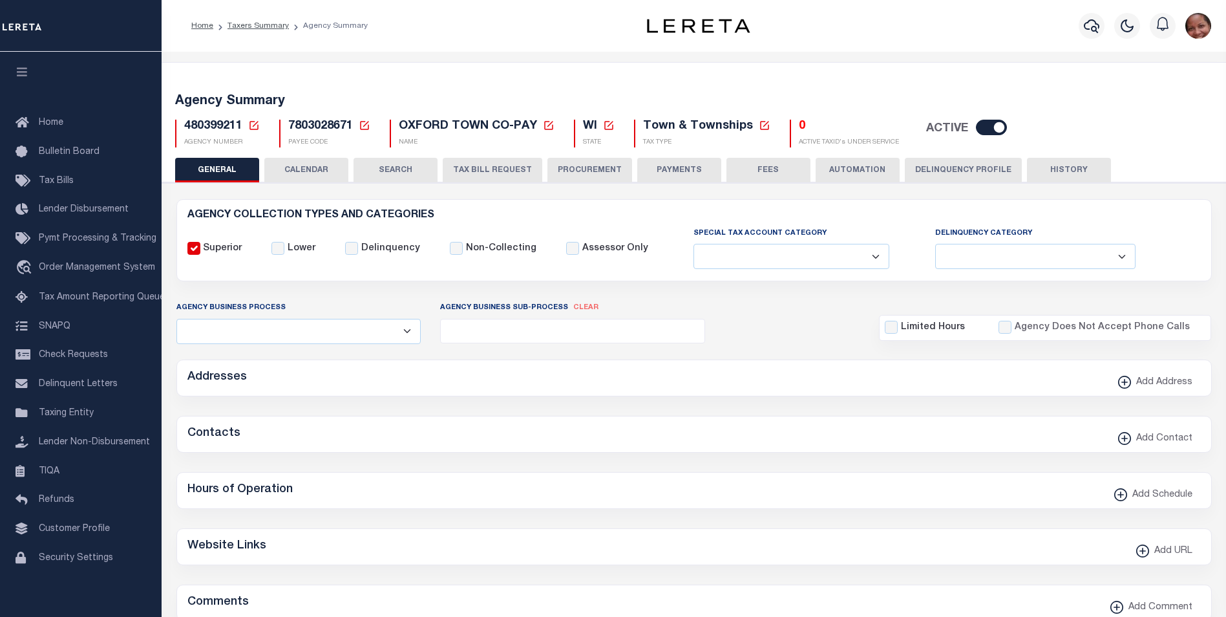
checkbox input "false"
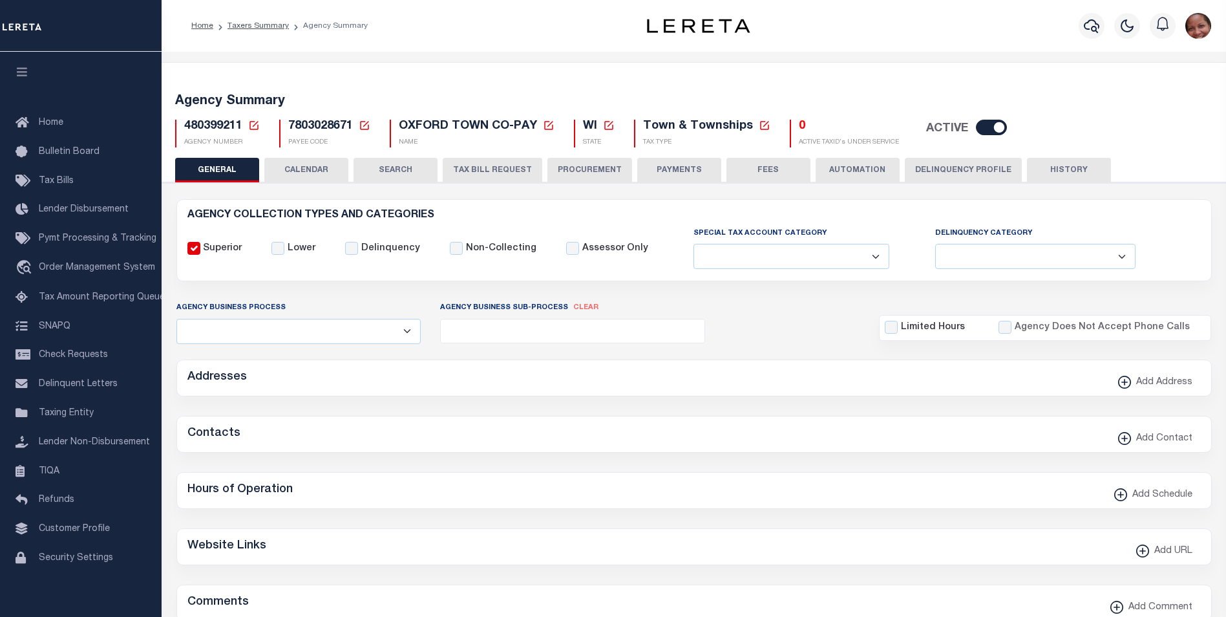
type input "5507717011"
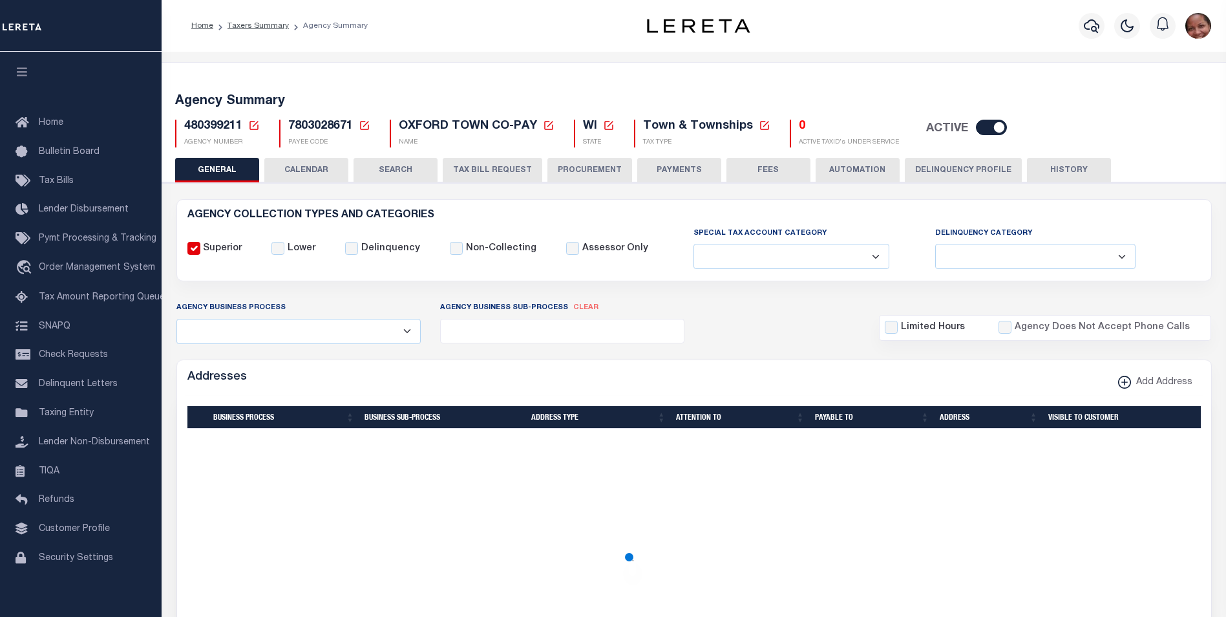
click at [976, 128] on input "checkbox" at bounding box center [991, 128] width 31 height 16
checkbox input "false"
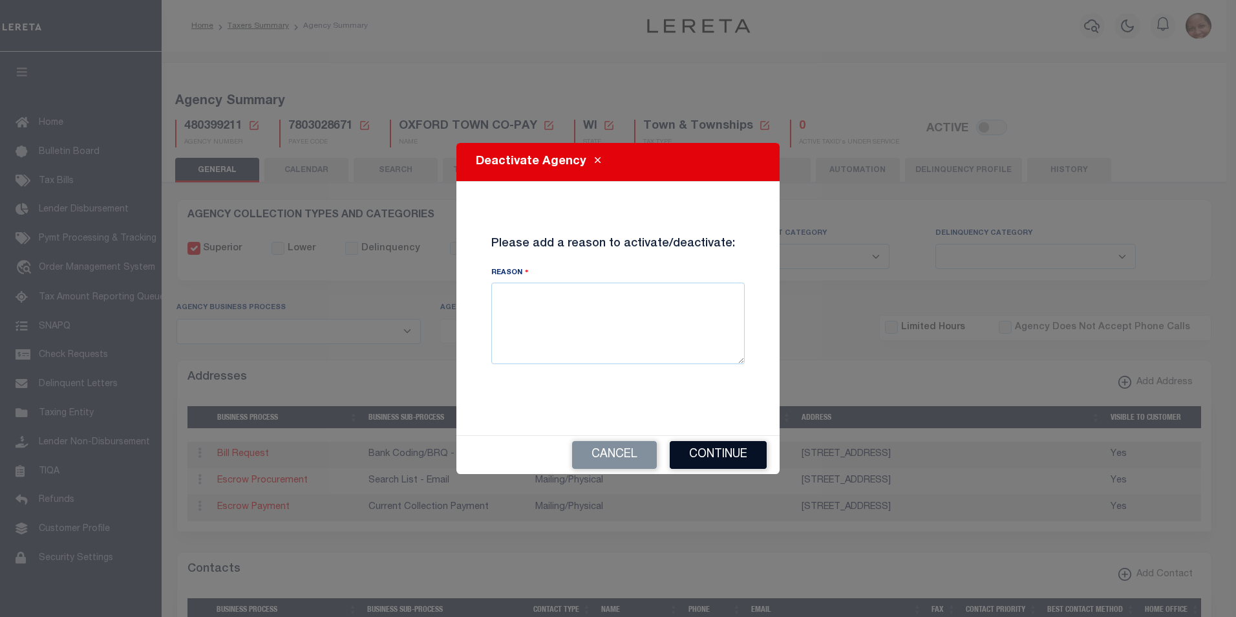
click at [707, 455] on button "Continue" at bounding box center [718, 455] width 97 height 28
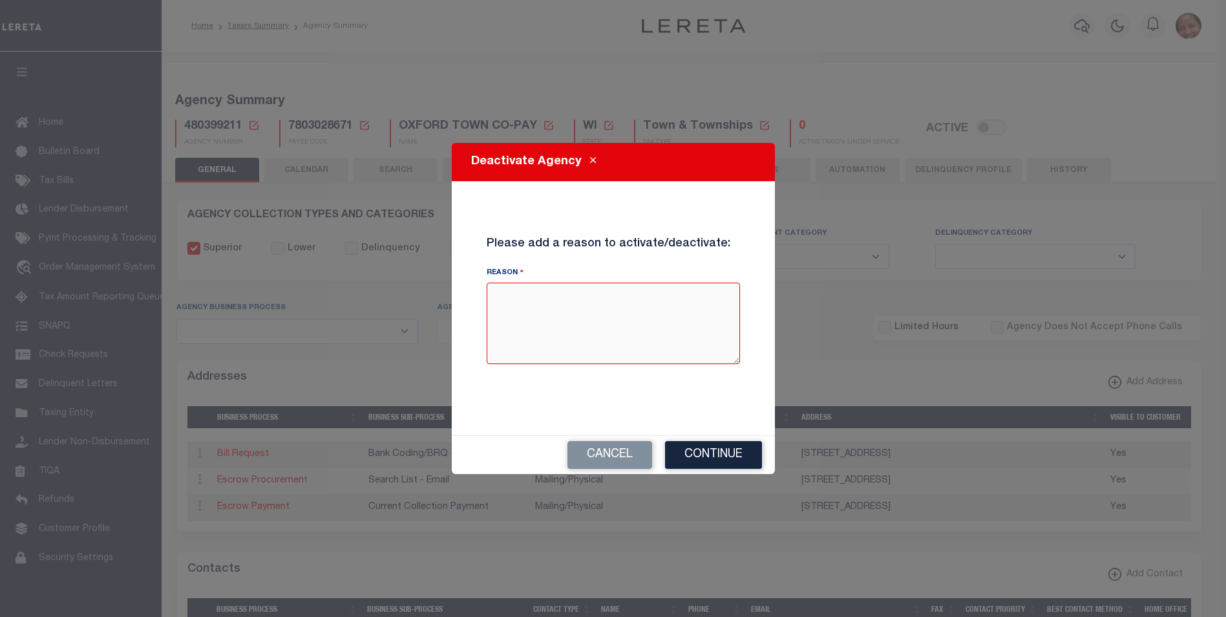
click at [538, 332] on textarea "Reason" at bounding box center [613, 322] width 253 height 81
type textarea "added in error"
click at [735, 450] on button "Continue" at bounding box center [713, 455] width 97 height 28
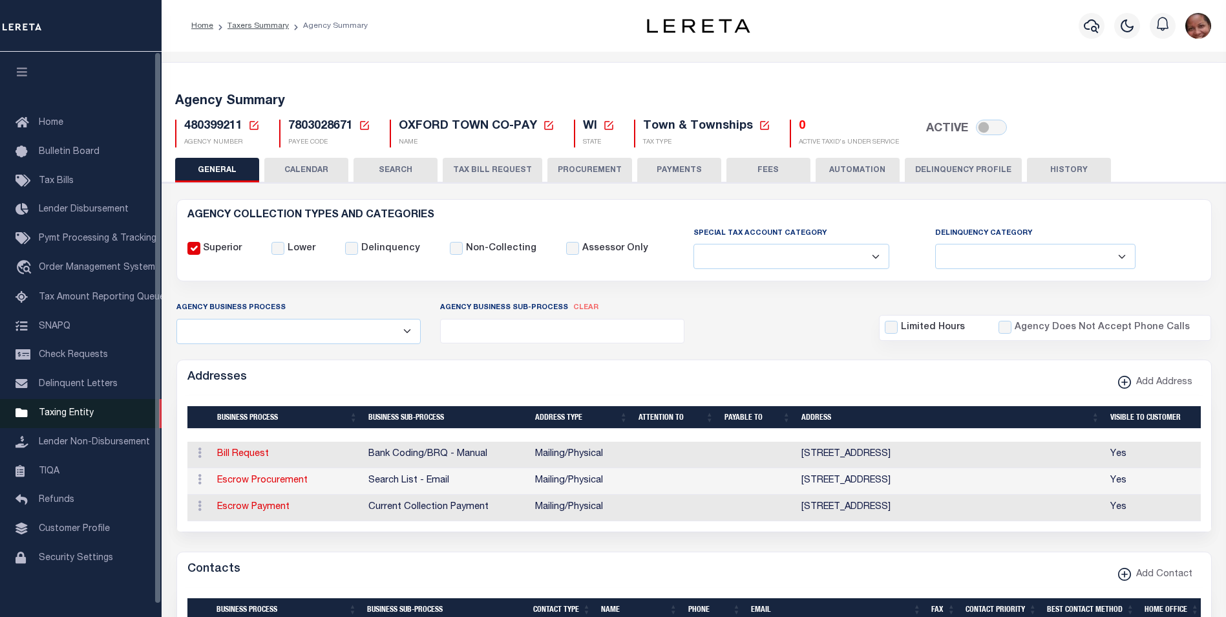
click at [67, 418] on span "Taxing Entity" at bounding box center [66, 412] width 55 height 9
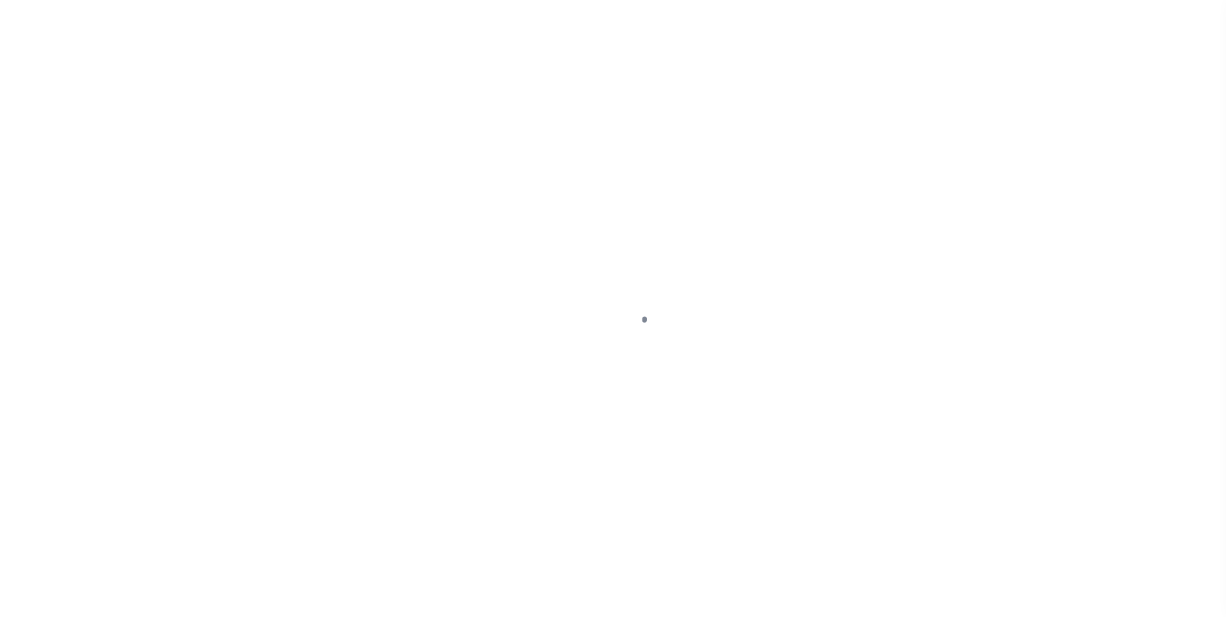
select select
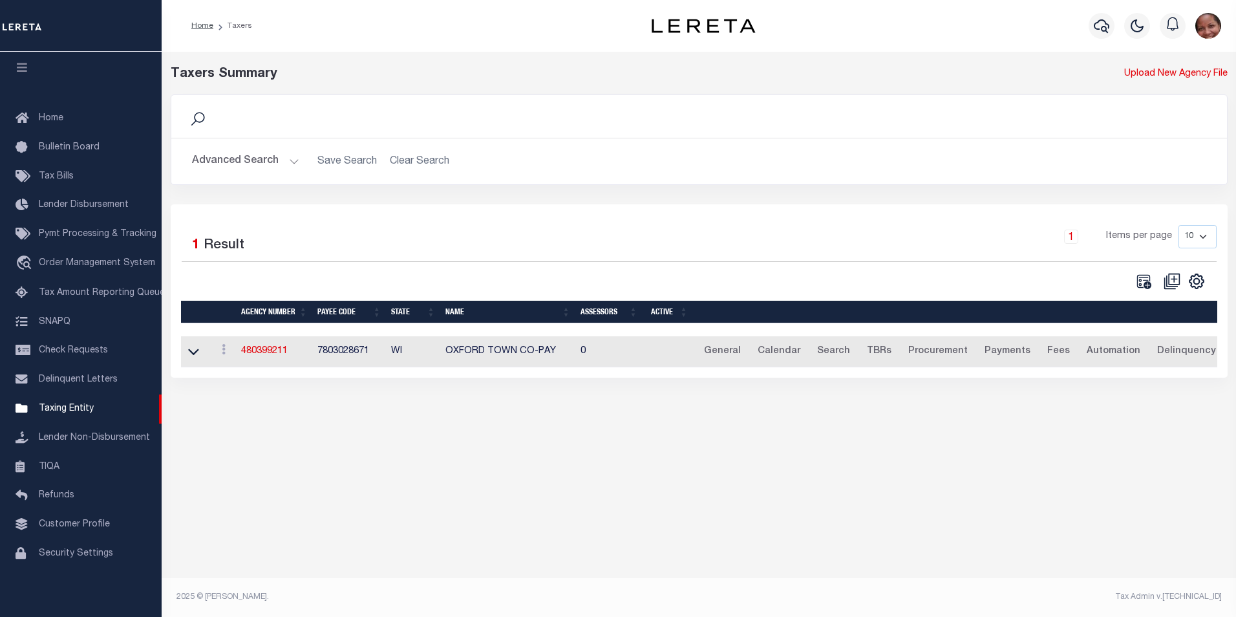
click at [290, 163] on button "Advanced Search" at bounding box center [245, 161] width 107 height 25
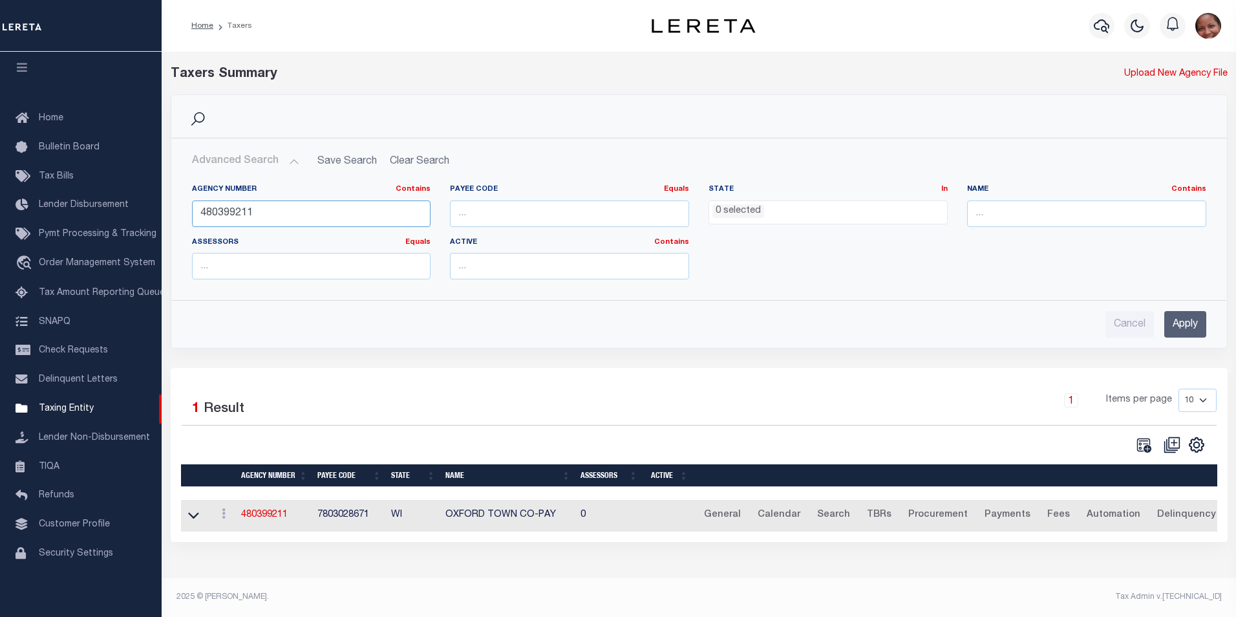
drag, startPoint x: 263, startPoint y: 214, endPoint x: 230, endPoint y: 211, distance: 33.1
click at [230, 211] on input "480399211" at bounding box center [311, 213] width 239 height 26
type input "480390261"
click at [1194, 327] on input "Apply" at bounding box center [1185, 324] width 42 height 26
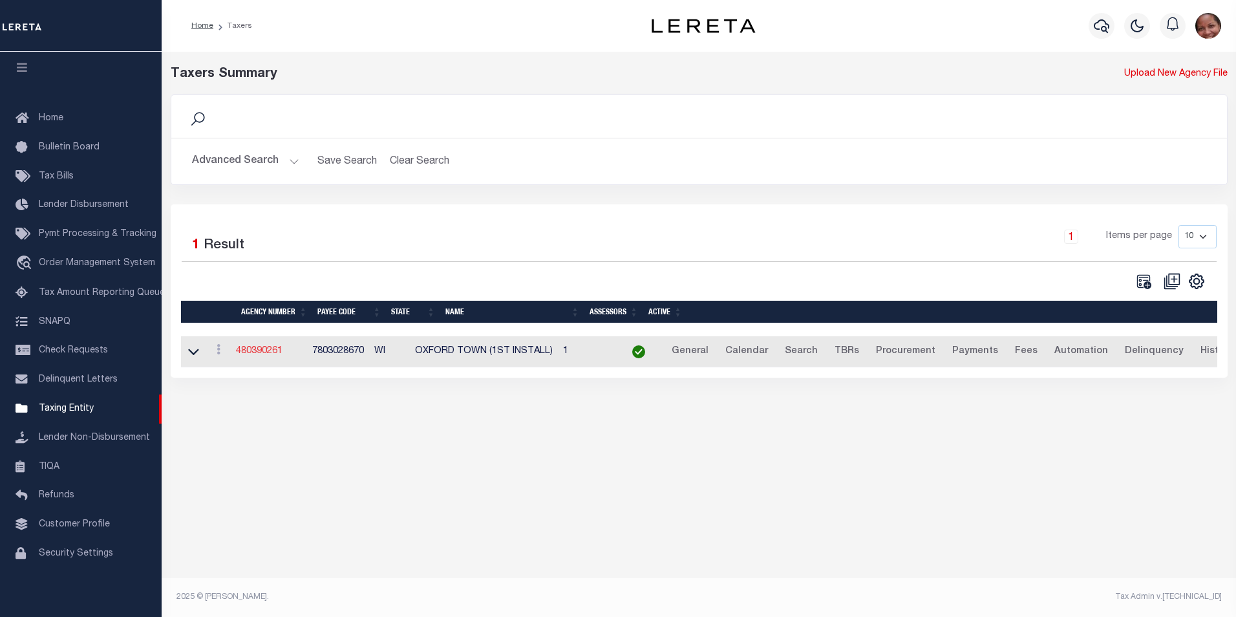
click at [263, 352] on link "480390261" at bounding box center [259, 350] width 47 height 9
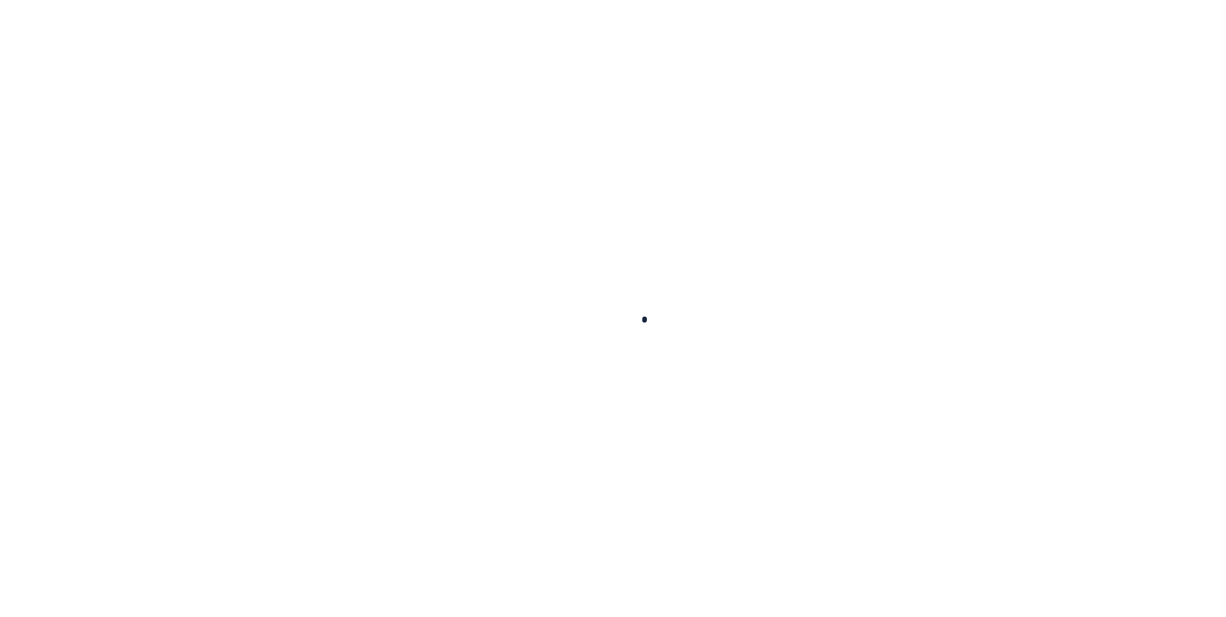
select select
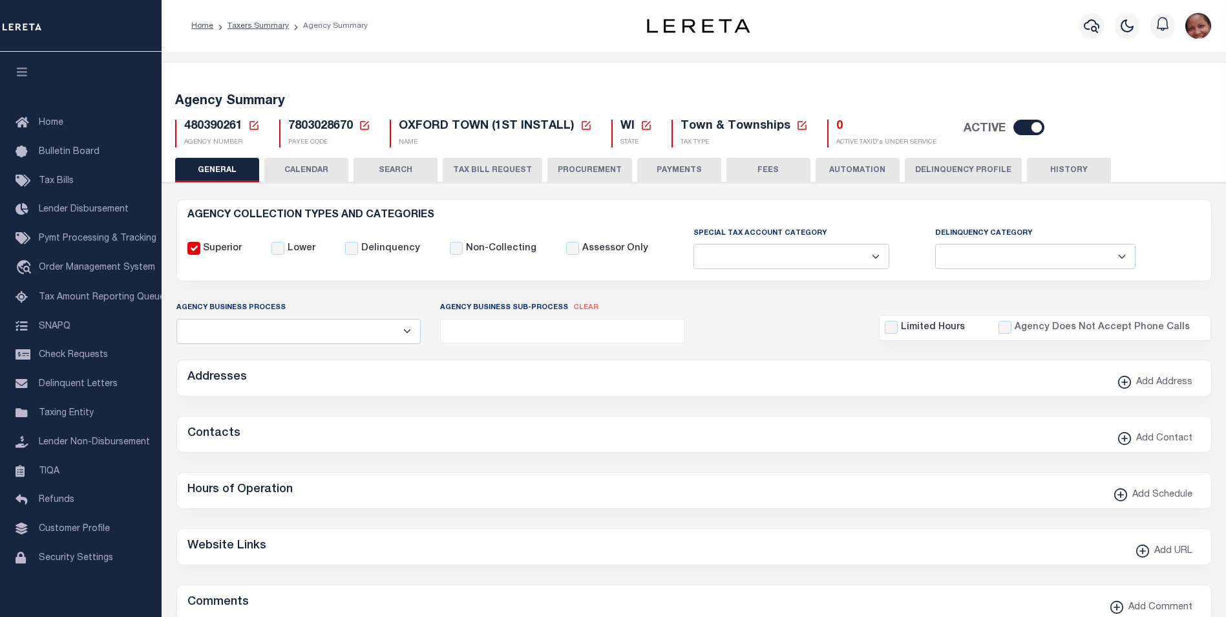
checkbox input "false"
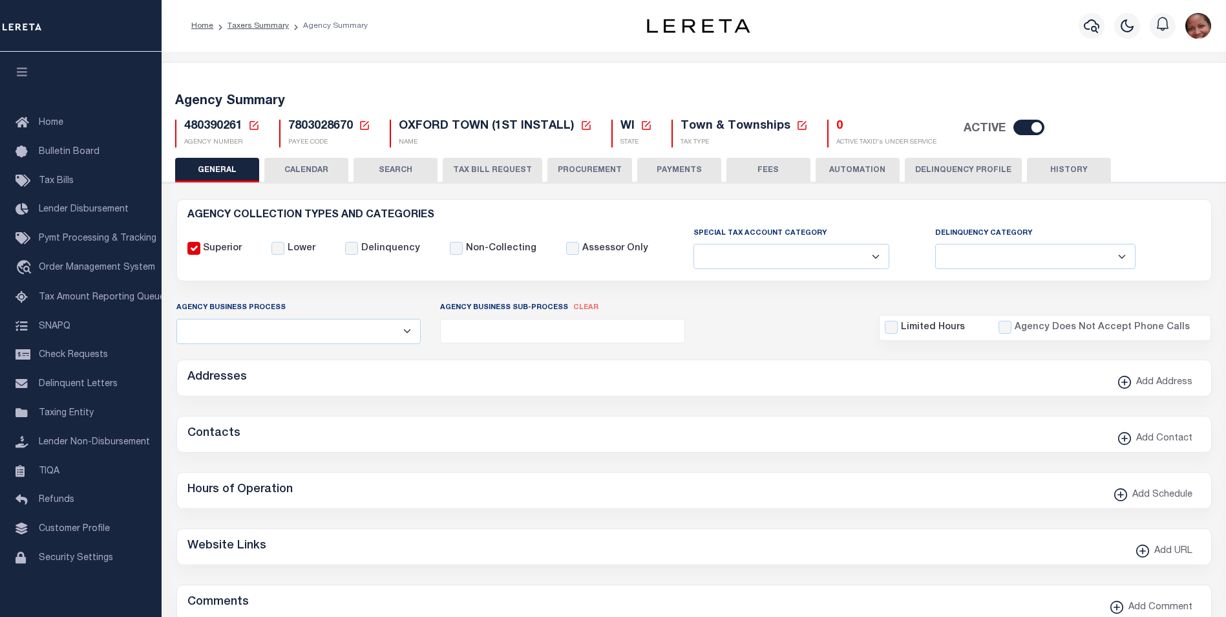
type input "5507717011"
click at [1013, 127] on input "checkbox" at bounding box center [1028, 128] width 31 height 16
checkbox input "false"
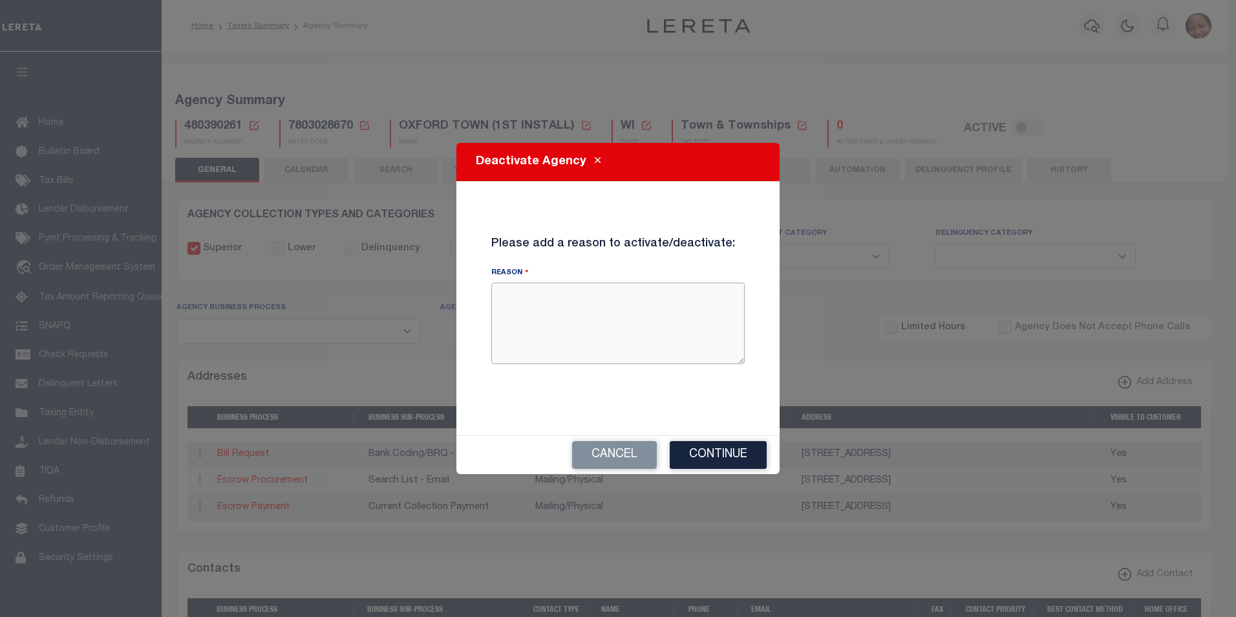
click at [534, 308] on textarea "Reason" at bounding box center [617, 322] width 253 height 81
type textarea "added in error"
click at [725, 460] on button "Continue" at bounding box center [718, 455] width 97 height 28
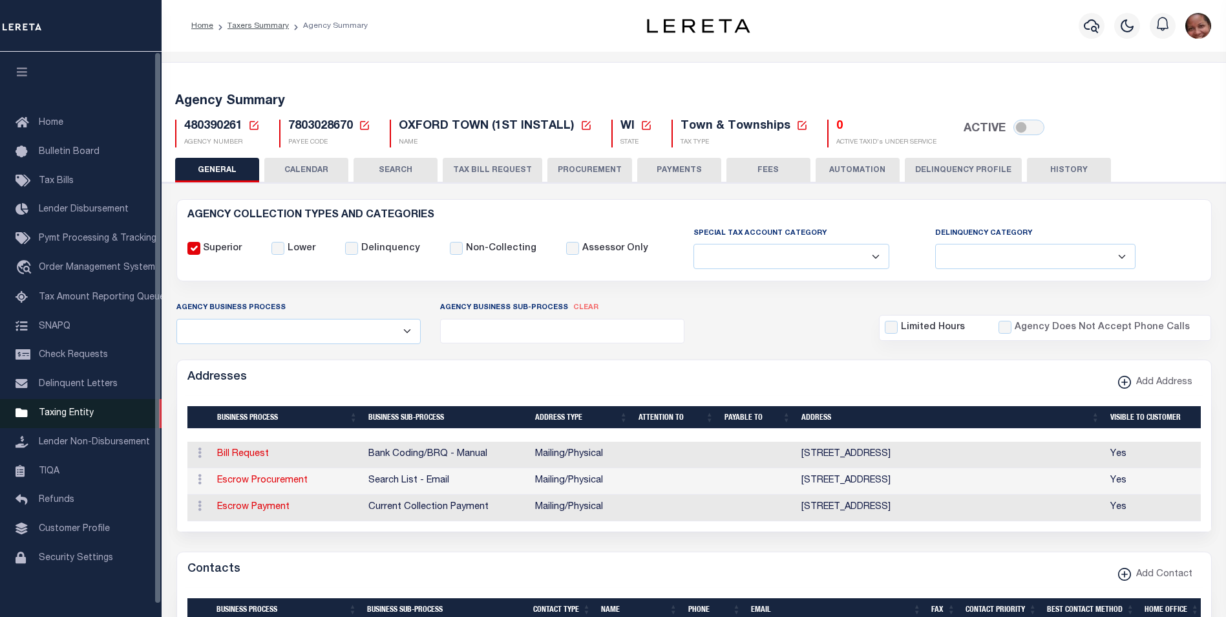
click at [69, 418] on span "Taxing Entity" at bounding box center [66, 412] width 55 height 9
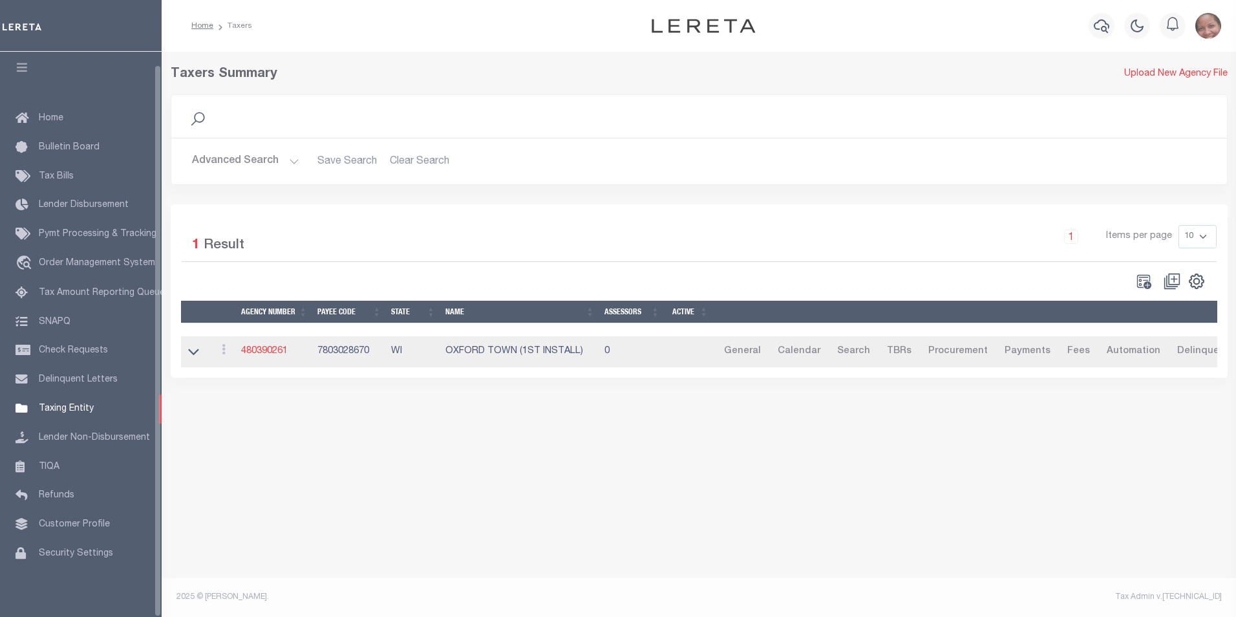
scroll to position [13, 0]
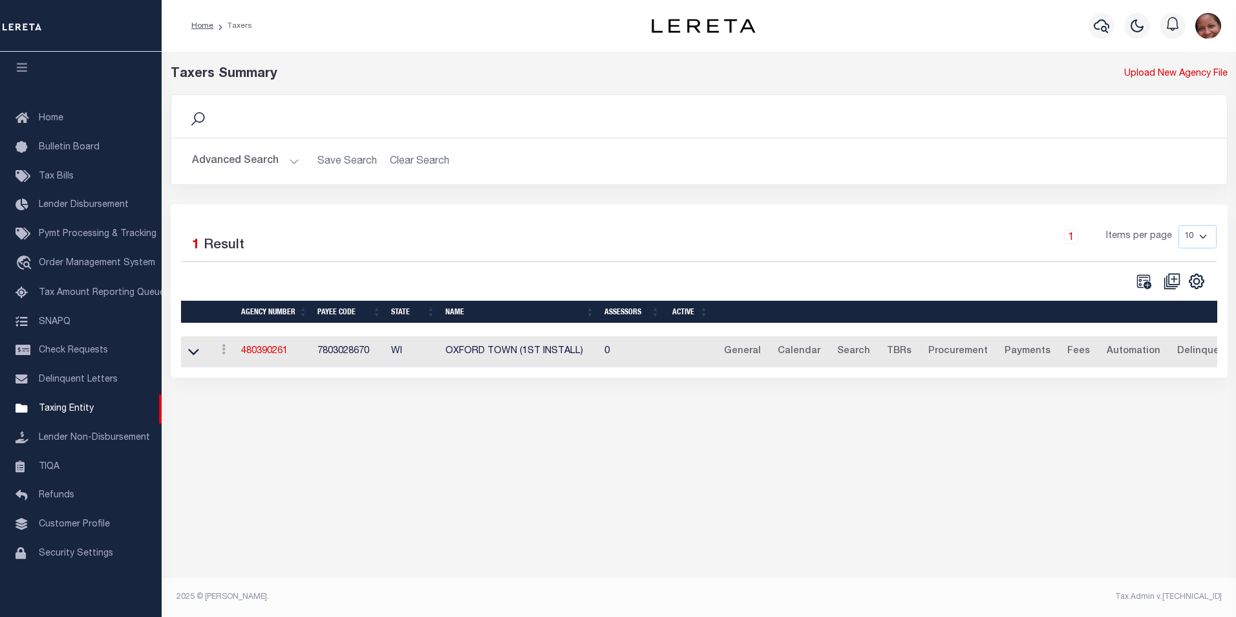
click at [1209, 27] on img "button" at bounding box center [1208, 26] width 26 height 26
click at [1155, 91] on span "Sign out" at bounding box center [1157, 91] width 37 height 9
